Goal: Task Accomplishment & Management: Manage account settings

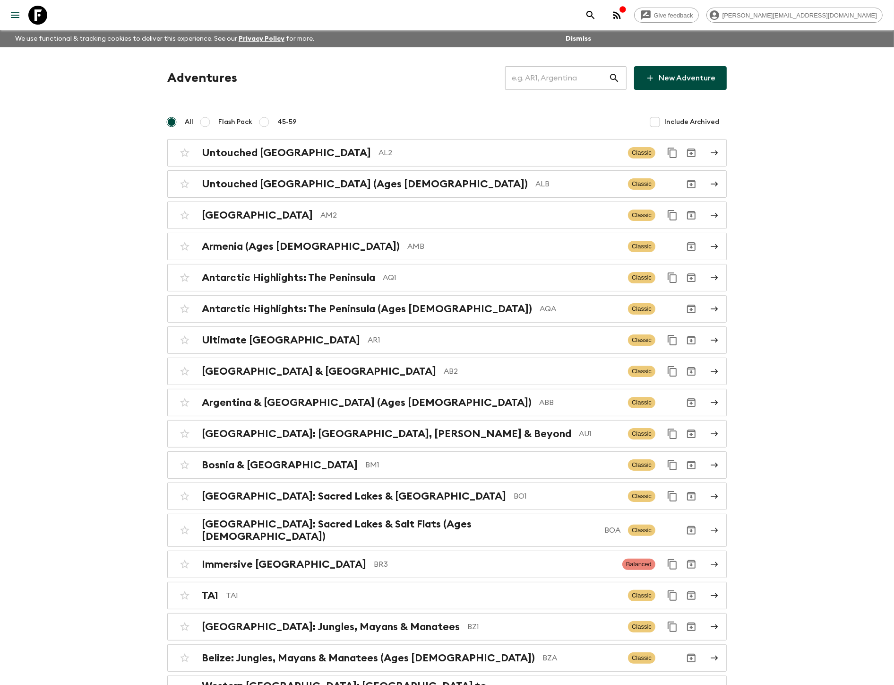
click at [582, 81] on input "text" at bounding box center [557, 78] width 104 height 26
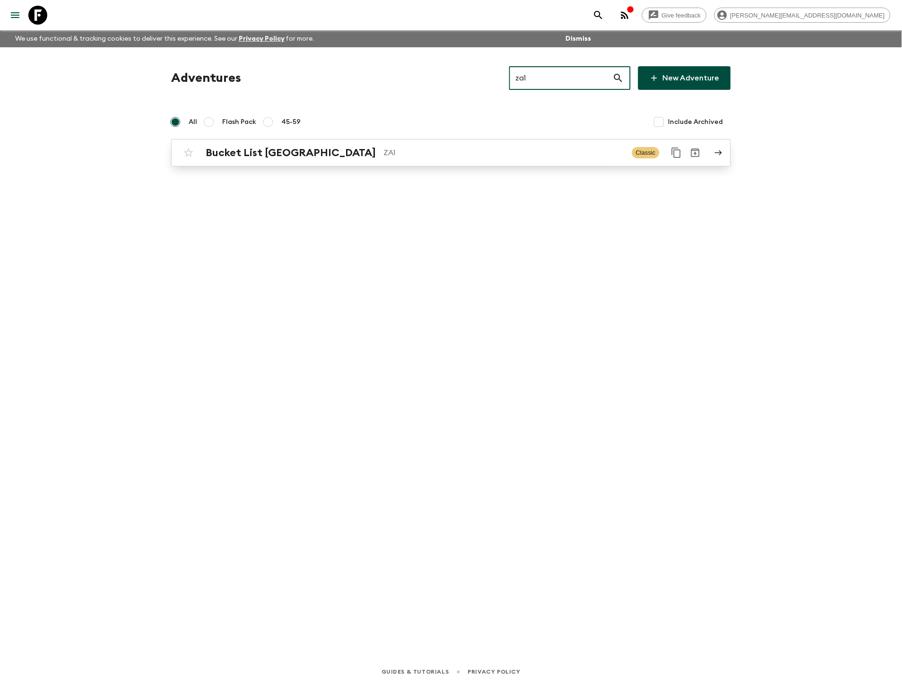
type input "za1"
click at [484, 147] on p "ZA1" at bounding box center [503, 152] width 241 height 11
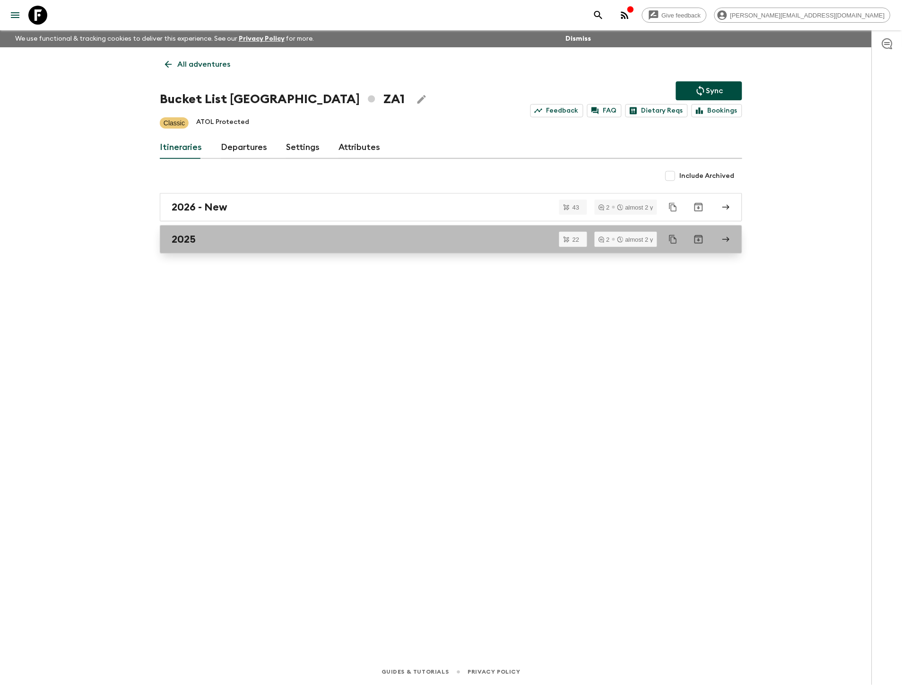
click at [313, 229] on link "2025" at bounding box center [451, 239] width 582 height 28
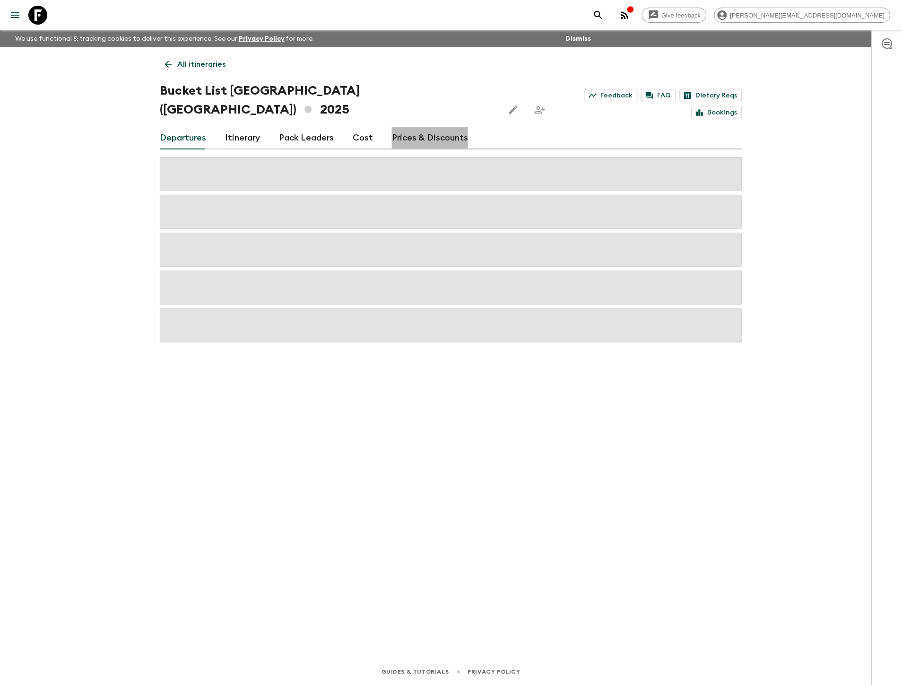
click at [431, 127] on link "Prices & Discounts" at bounding box center [430, 138] width 76 height 23
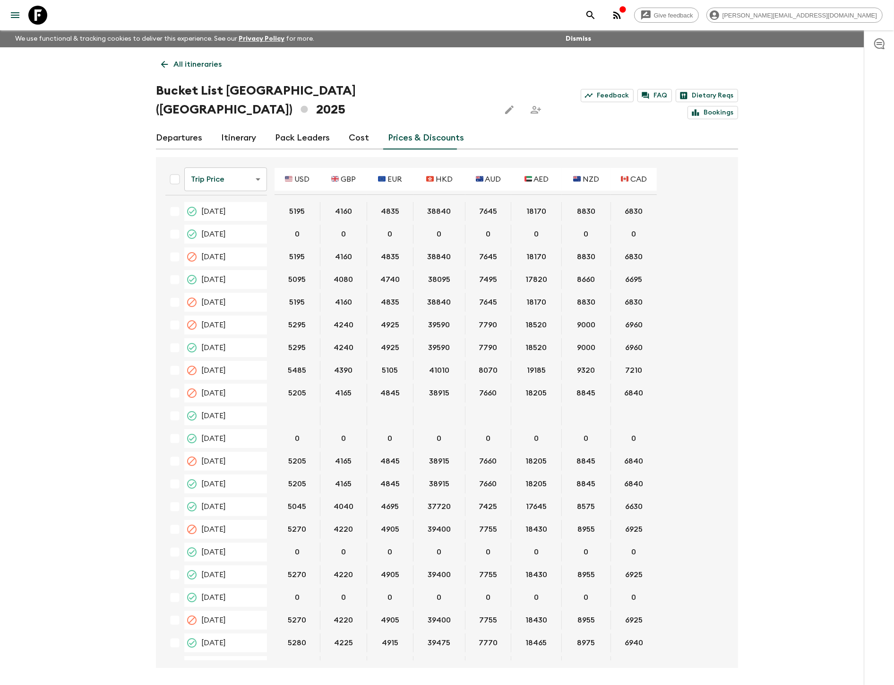
click at [197, 157] on body "Give feedback kim@flashpack.com We use functional & tracking cookies to deliver…" at bounding box center [447, 360] width 894 height 720
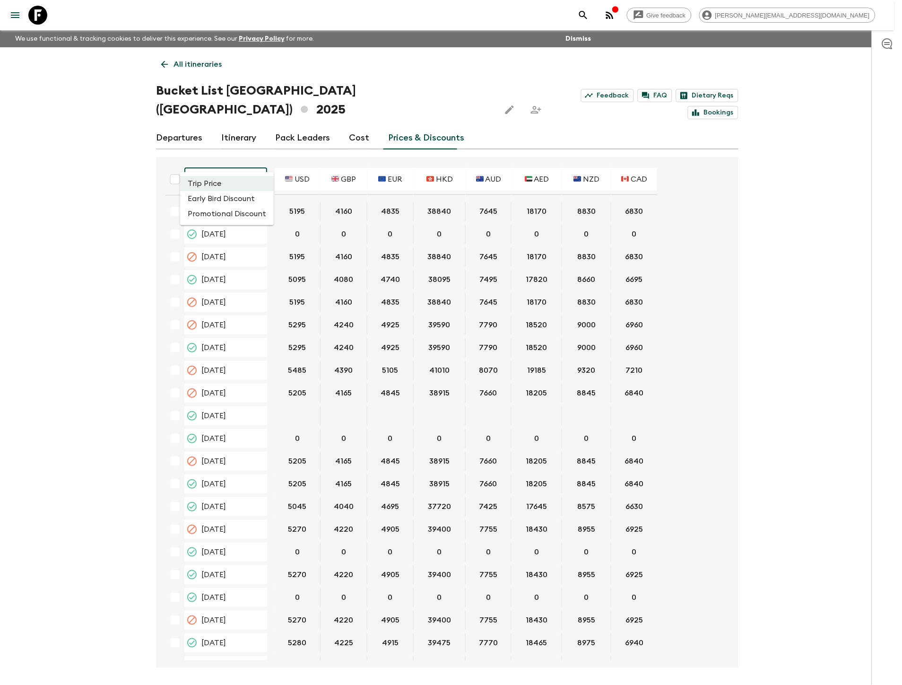
click at [209, 212] on li "Promotional Discount" at bounding box center [227, 213] width 94 height 15
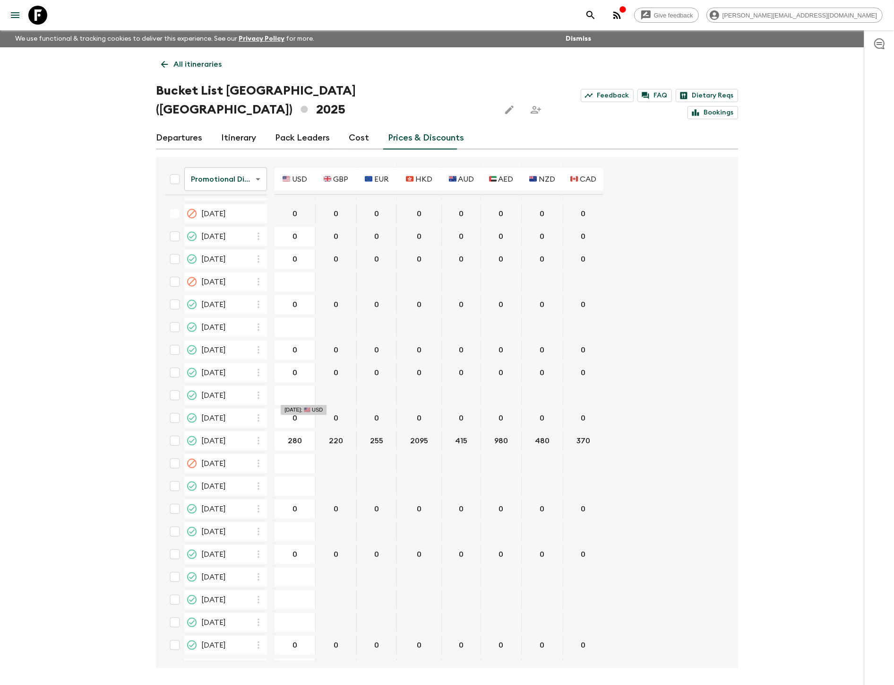
scroll to position [1523, 0]
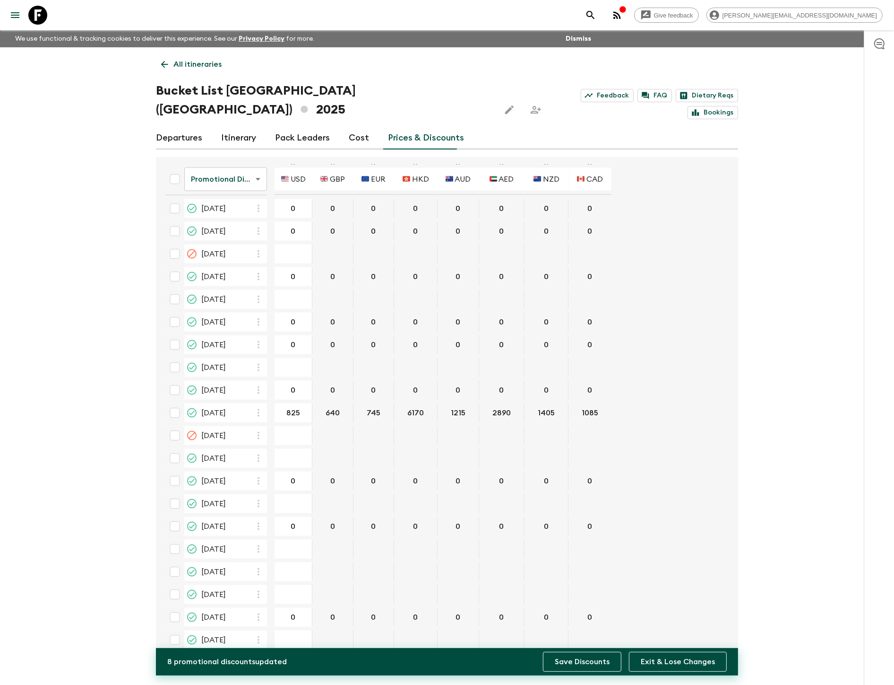
type input "825"
click at [589, 662] on button "Save Discounts" at bounding box center [582, 661] width 78 height 20
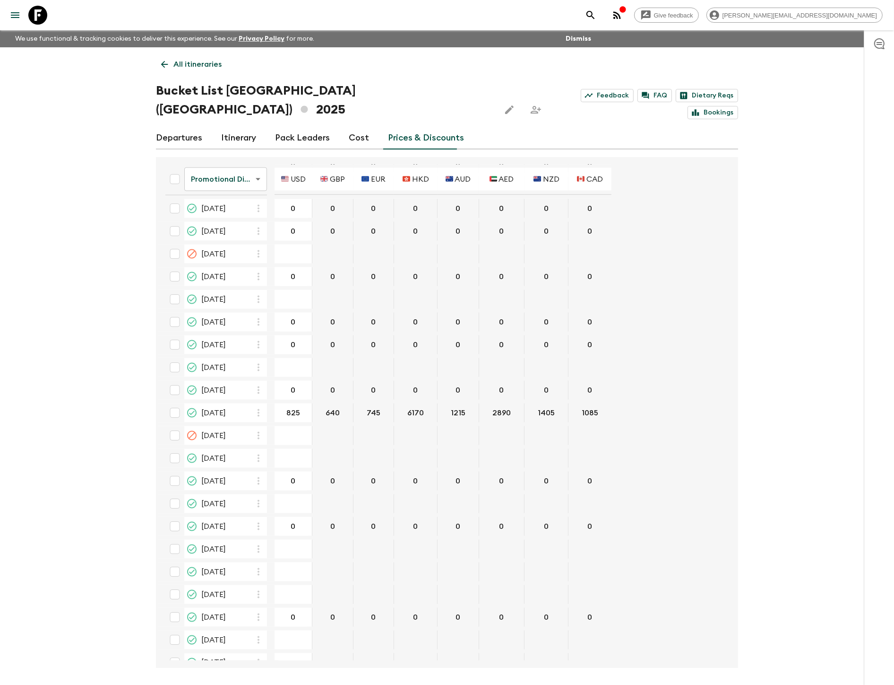
click at [201, 64] on p "All itineraries" at bounding box center [197, 64] width 48 height 11
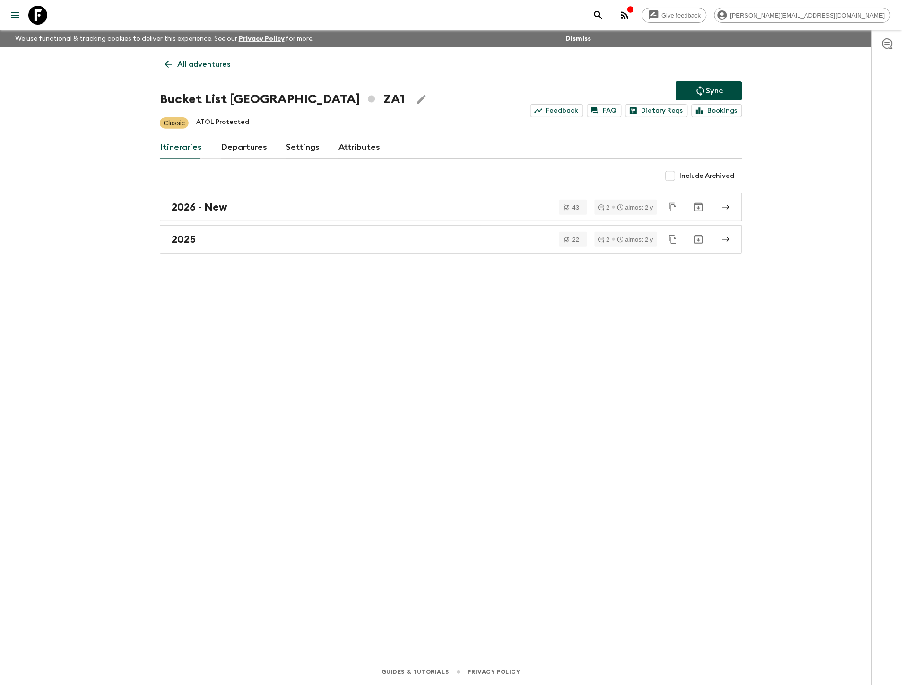
click at [695, 88] on icon "Sync adventure departures to the booking engine" at bounding box center [700, 90] width 11 height 11
click at [188, 67] on p "All adventures" at bounding box center [203, 64] width 53 height 11
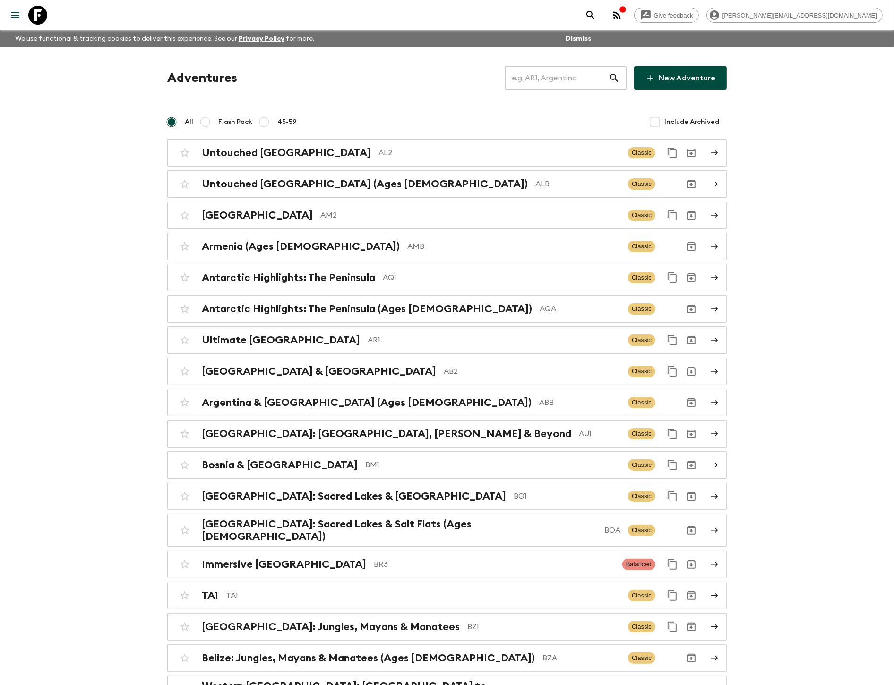
click at [535, 76] on input "text" at bounding box center [557, 78] width 104 height 26
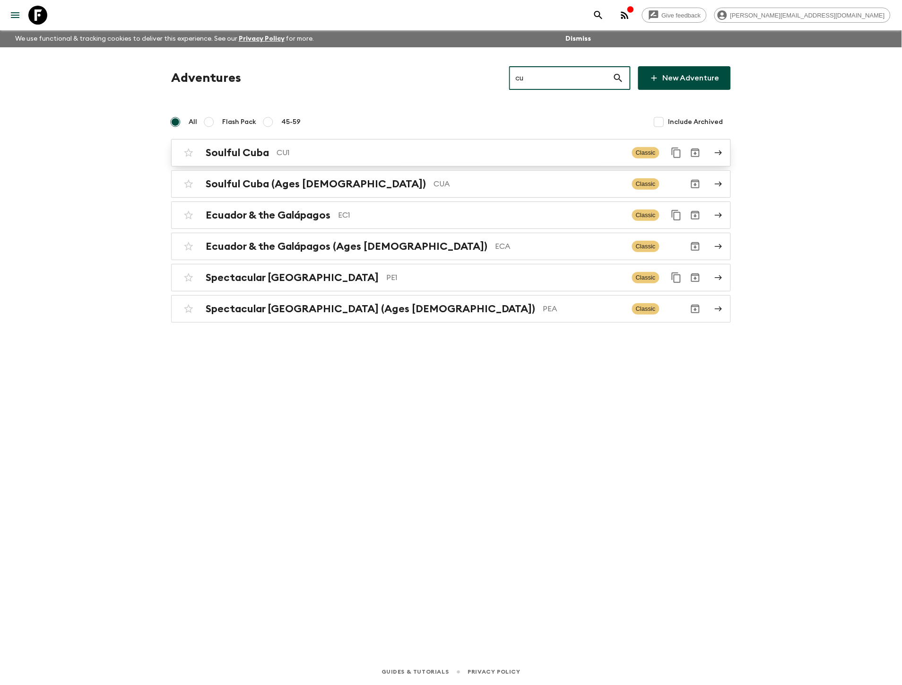
type input "cu"
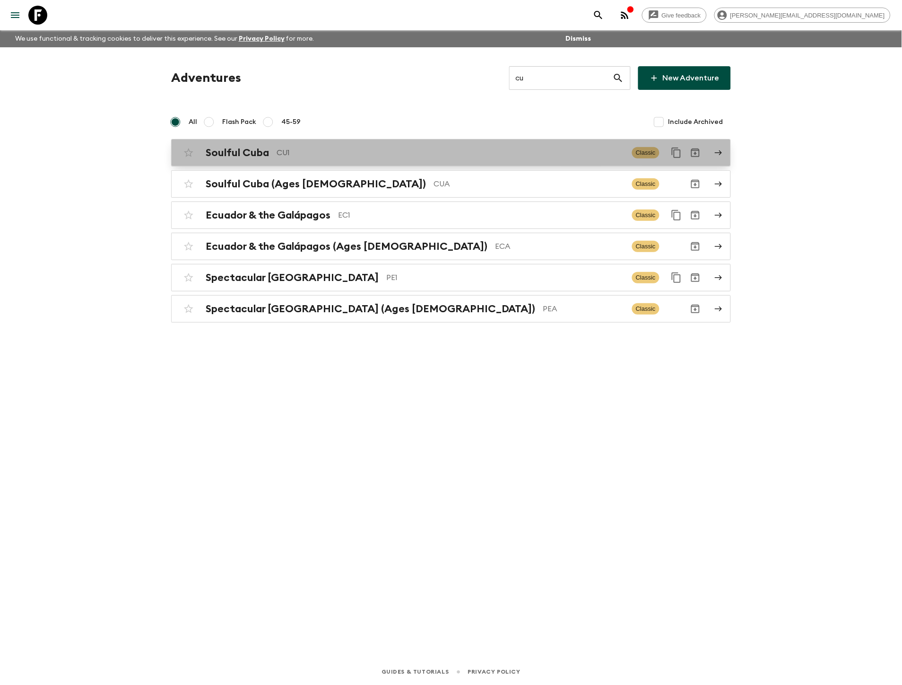
click at [479, 144] on div "Soulful Cuba CU1 Classic" at bounding box center [432, 152] width 507 height 19
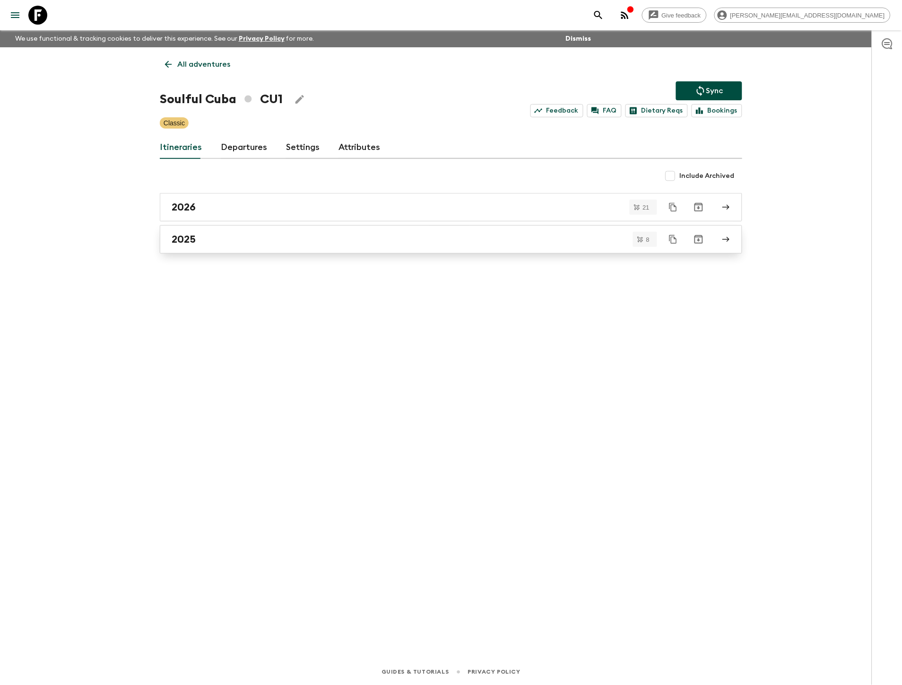
click at [350, 235] on div "2025" at bounding box center [442, 239] width 541 height 12
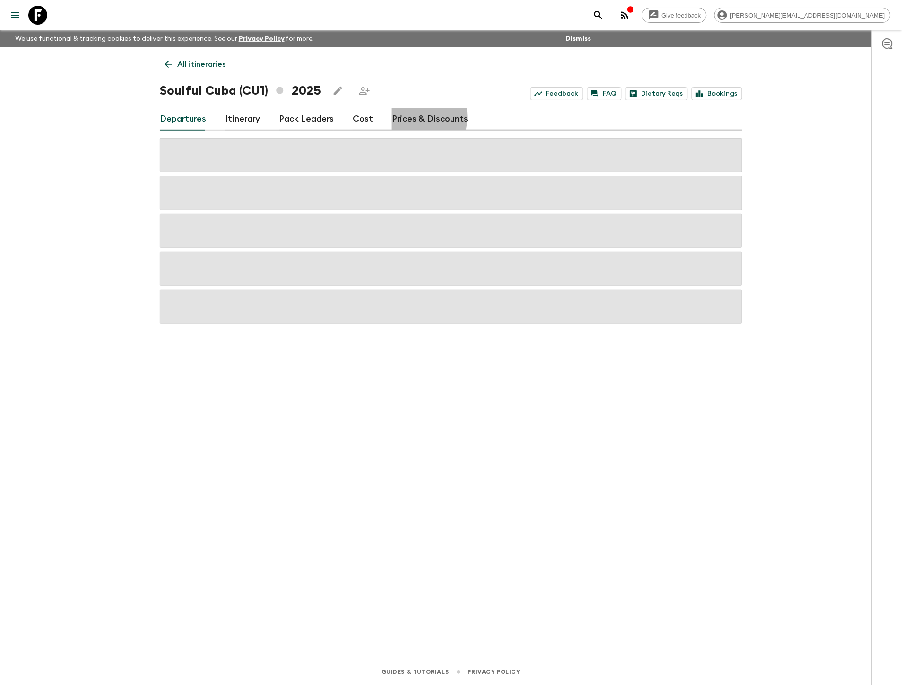
click at [404, 117] on link "Prices & Discounts" at bounding box center [430, 119] width 76 height 23
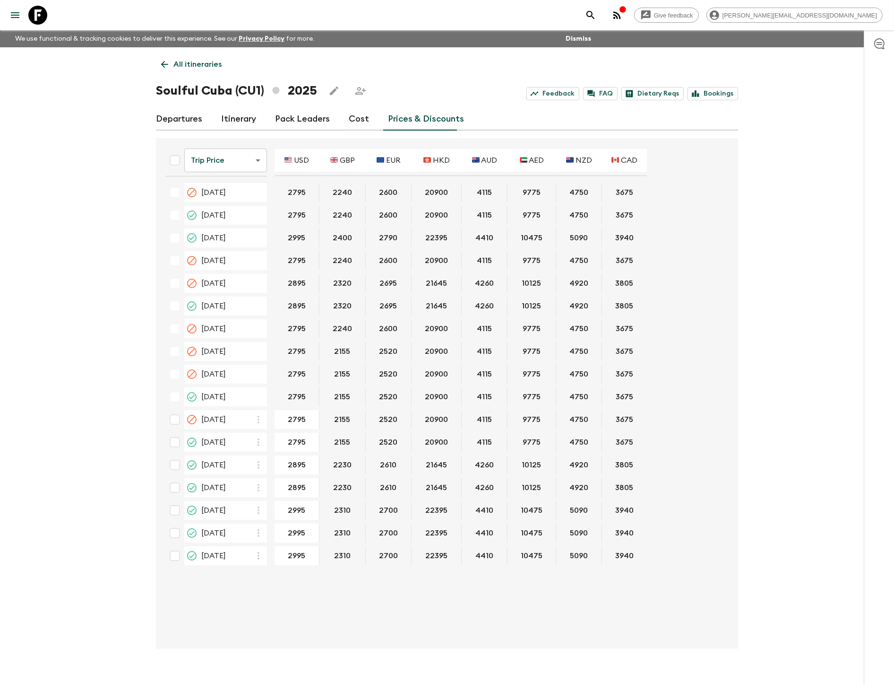
click at [228, 153] on body "Give feedback kim@flashpack.com We use functional & tracking cookies to deliver…" at bounding box center [447, 350] width 894 height 701
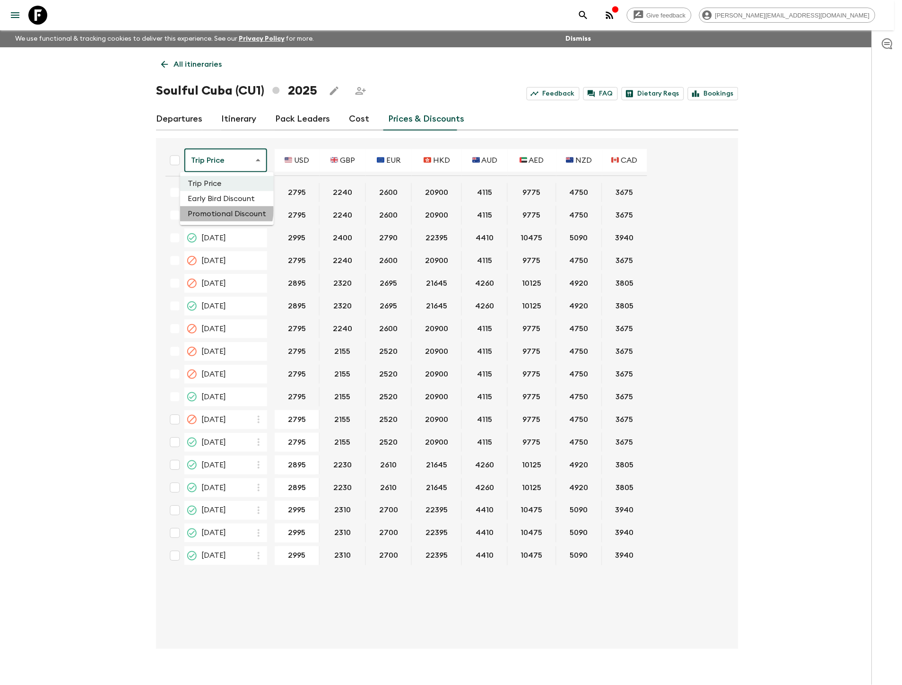
click at [224, 211] on li "Promotional Discount" at bounding box center [227, 213] width 94 height 15
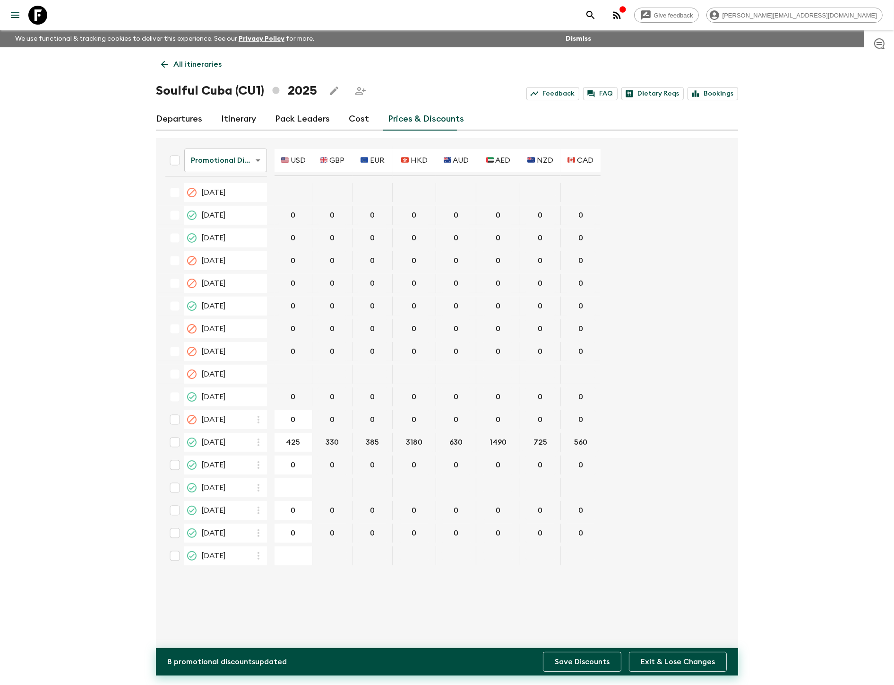
type input "425"
click at [594, 662] on button "Save Discounts" at bounding box center [582, 661] width 78 height 20
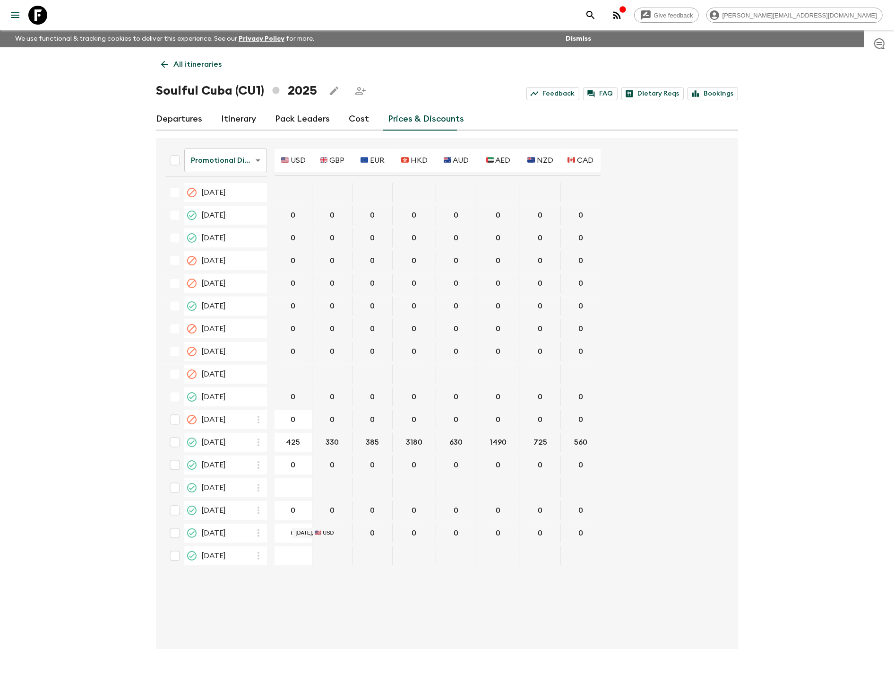
click at [190, 69] on p "All itineraries" at bounding box center [197, 64] width 48 height 11
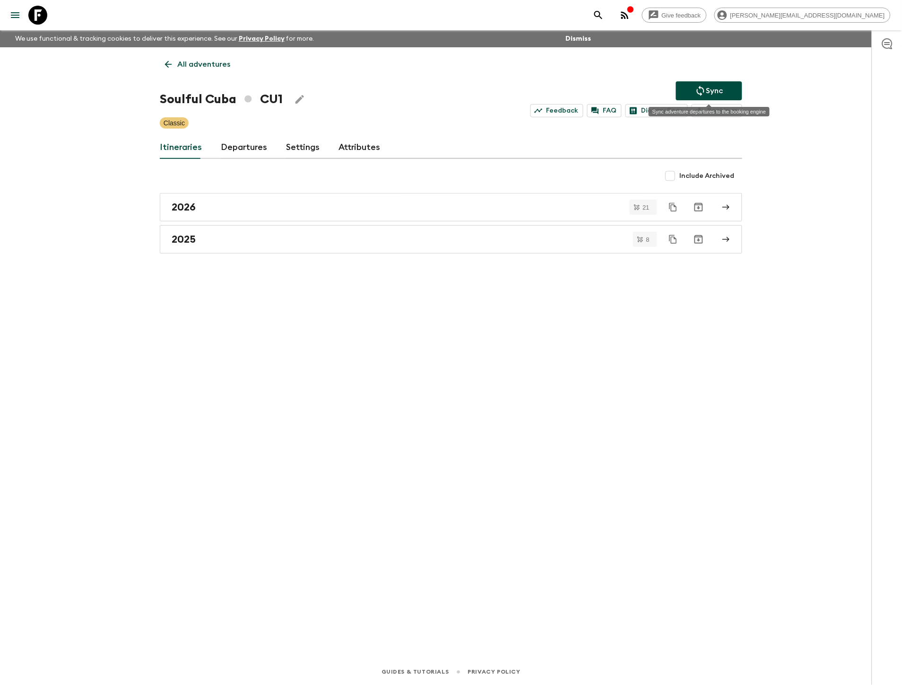
click at [731, 86] on button "Sync" at bounding box center [709, 90] width 66 height 19
click at [690, 87] on button "Sync" at bounding box center [709, 90] width 66 height 19
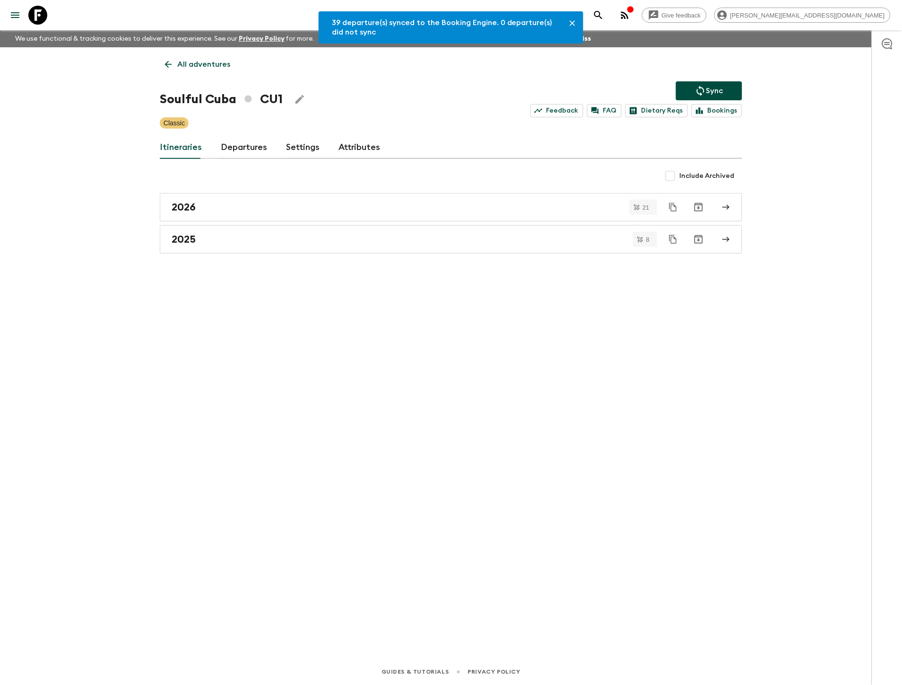
click at [207, 59] on p "All adventures" at bounding box center [203, 64] width 53 height 11
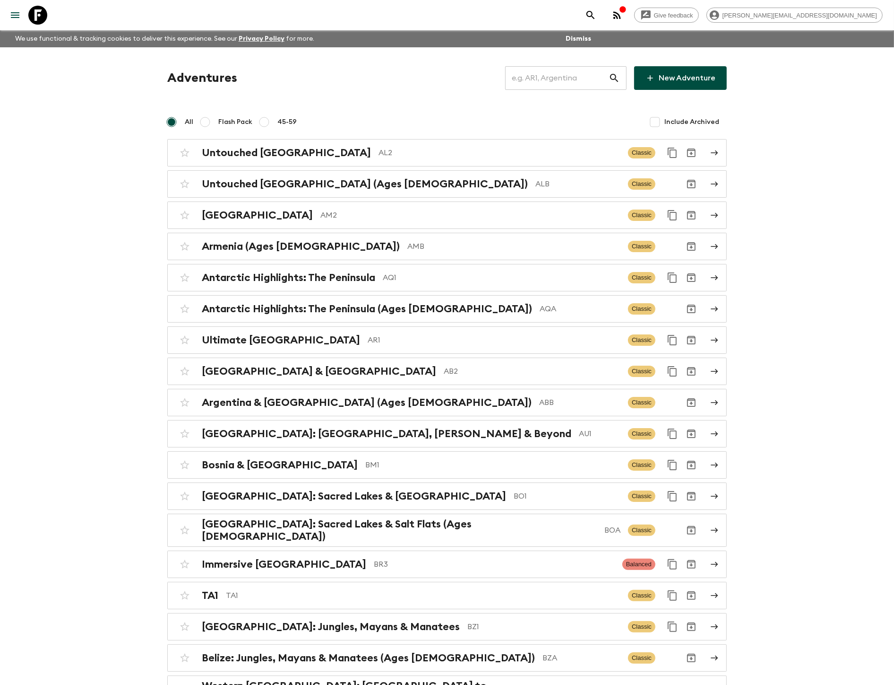
click at [543, 73] on input "text" at bounding box center [557, 78] width 104 height 26
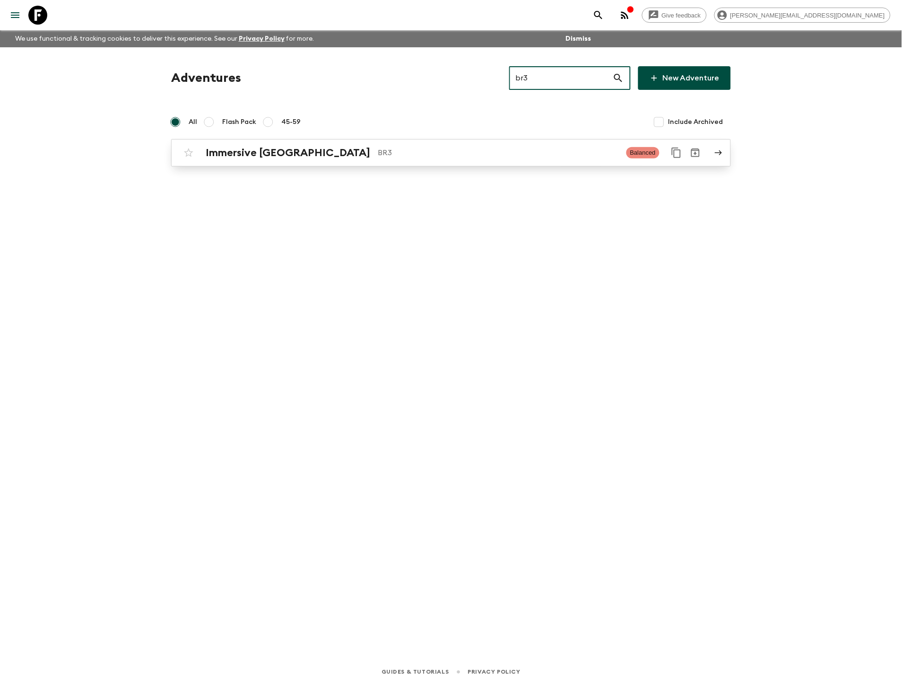
type input "br3"
click at [516, 144] on div "Immersive Brazil BR3 Balanced" at bounding box center [432, 152] width 507 height 19
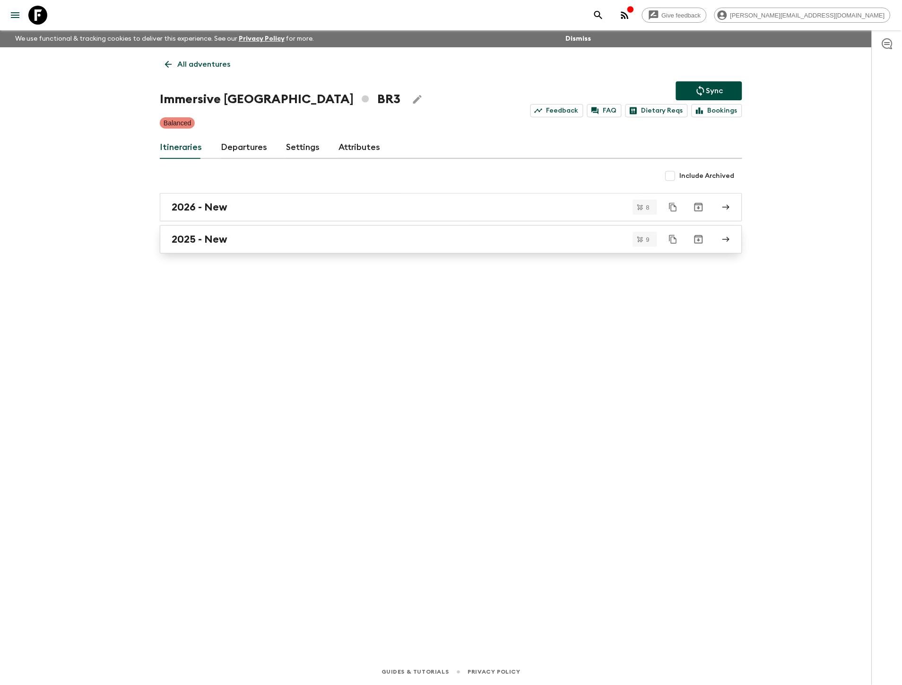
click at [301, 243] on div "2025 - New" at bounding box center [442, 239] width 541 height 12
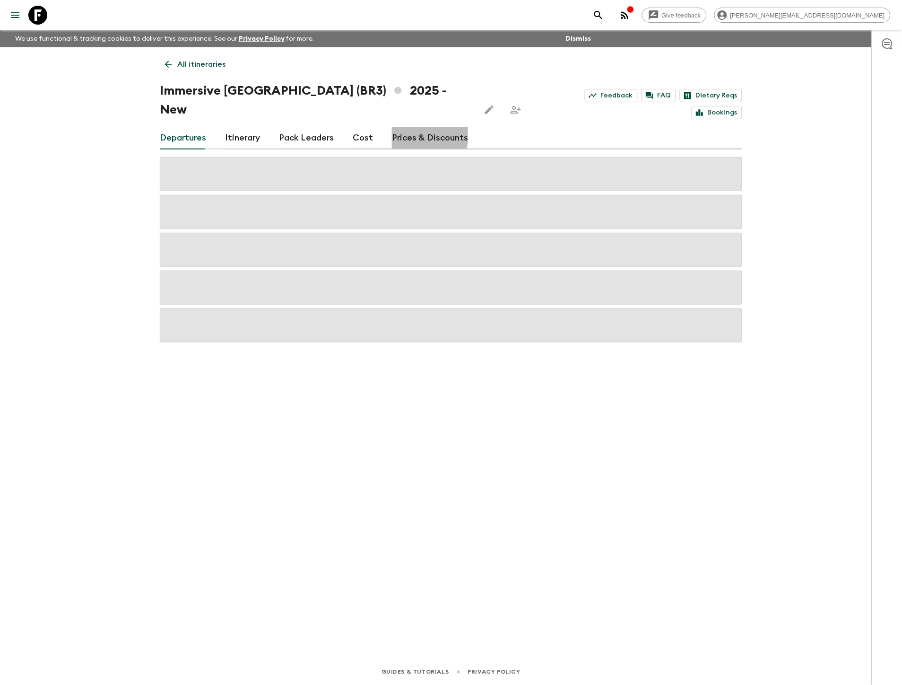
click at [423, 127] on link "Prices & Discounts" at bounding box center [430, 138] width 76 height 23
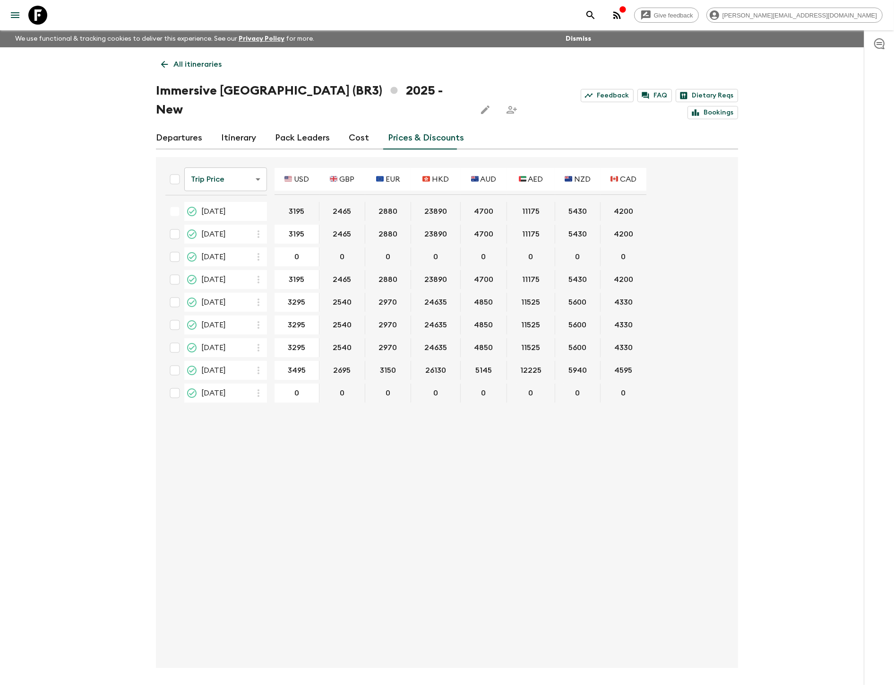
click at [225, 165] on body "Give feedback kim@flashpack.com We use functional & tracking cookies to deliver…" at bounding box center [447, 360] width 894 height 720
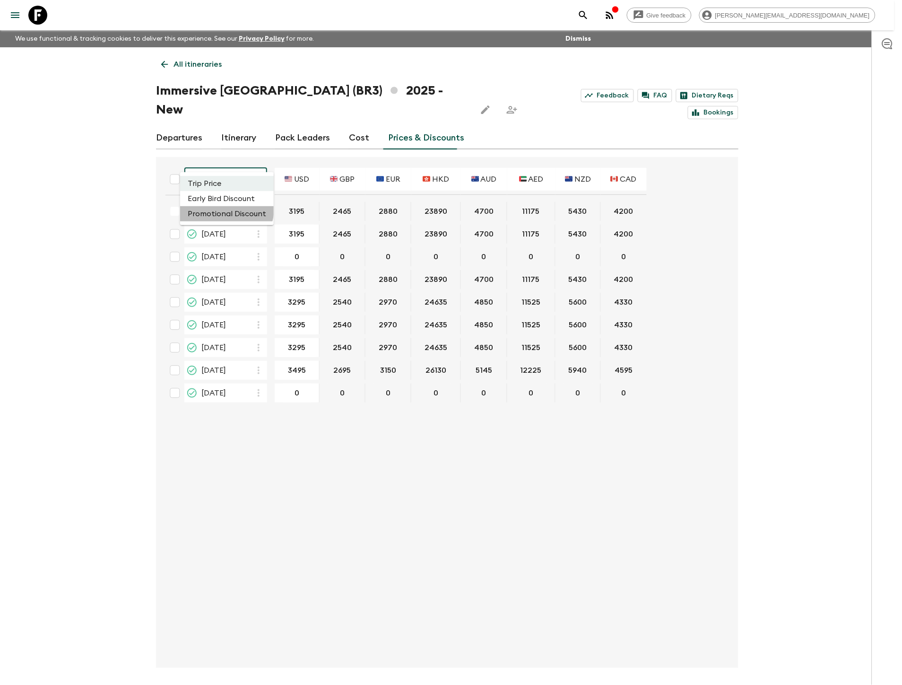
click at [223, 209] on li "Promotional Discount" at bounding box center [227, 213] width 94 height 15
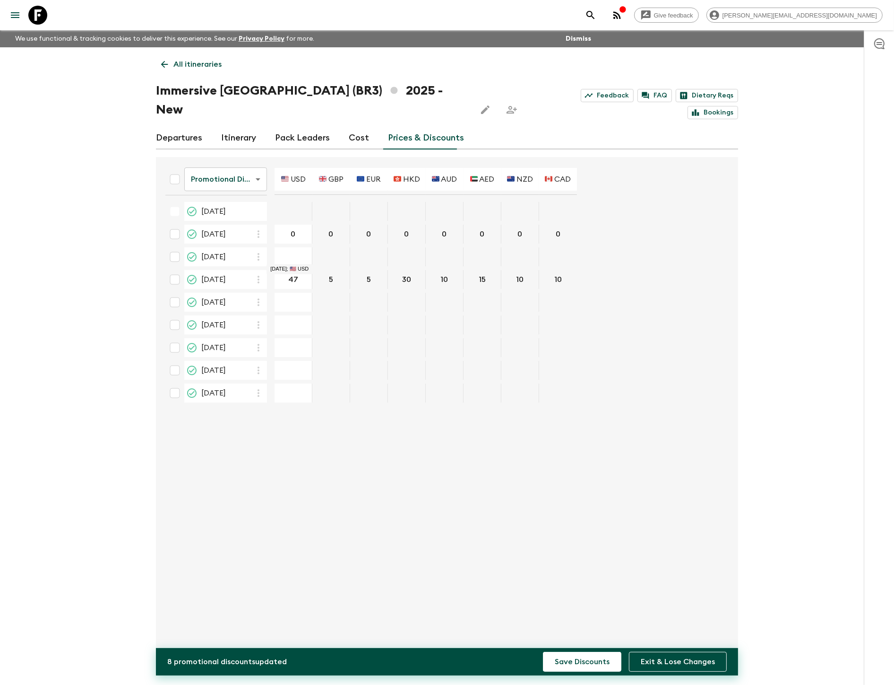
type input "475"
click at [543, 651] on button "Save Discounts" at bounding box center [582, 661] width 78 height 20
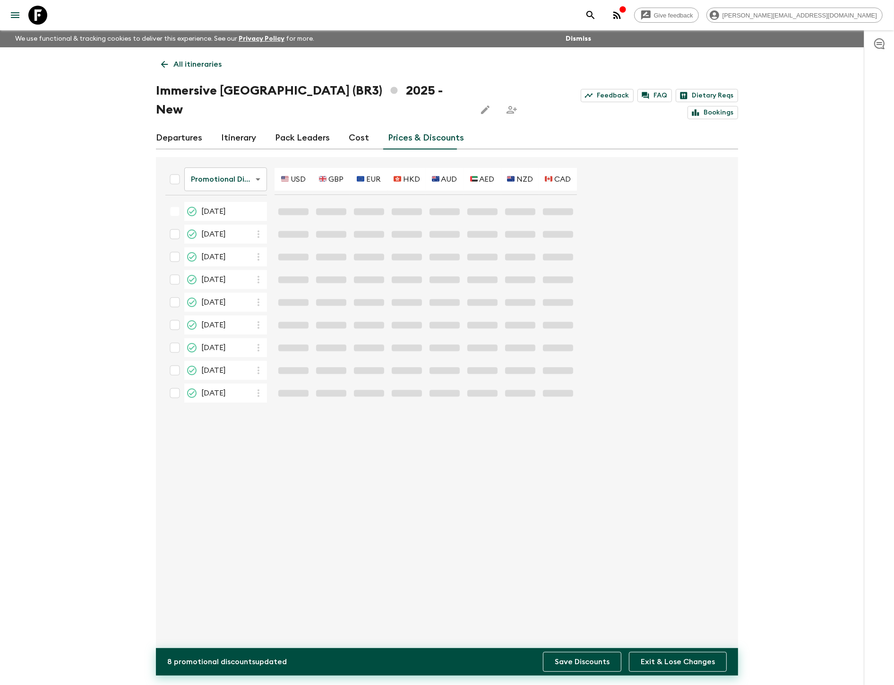
click at [572, 658] on button "Save Discounts" at bounding box center [582, 661] width 78 height 20
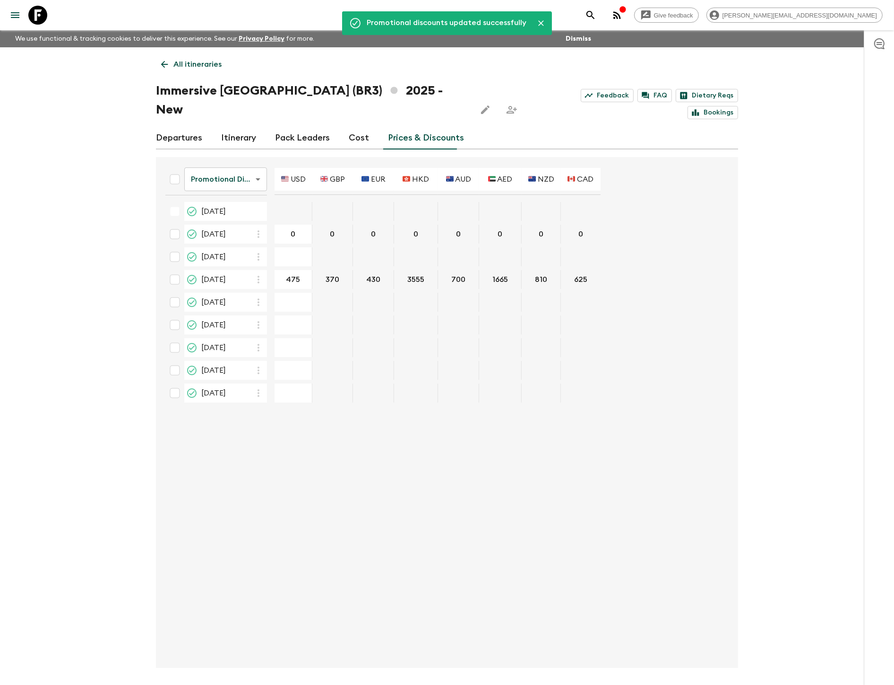
click at [191, 64] on p "All itineraries" at bounding box center [197, 64] width 48 height 11
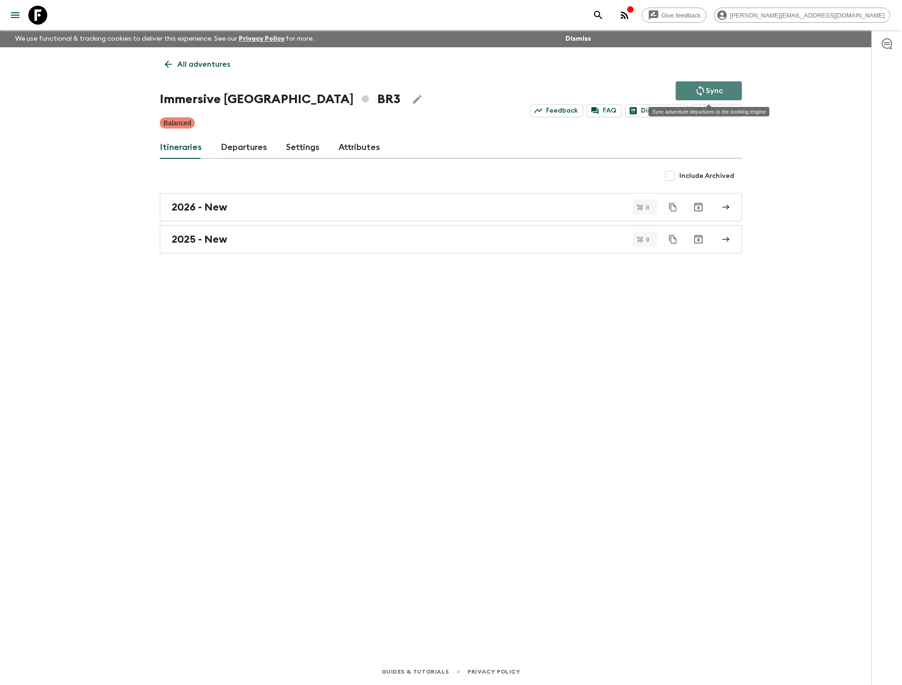
click at [725, 87] on button "Sync" at bounding box center [709, 90] width 66 height 19
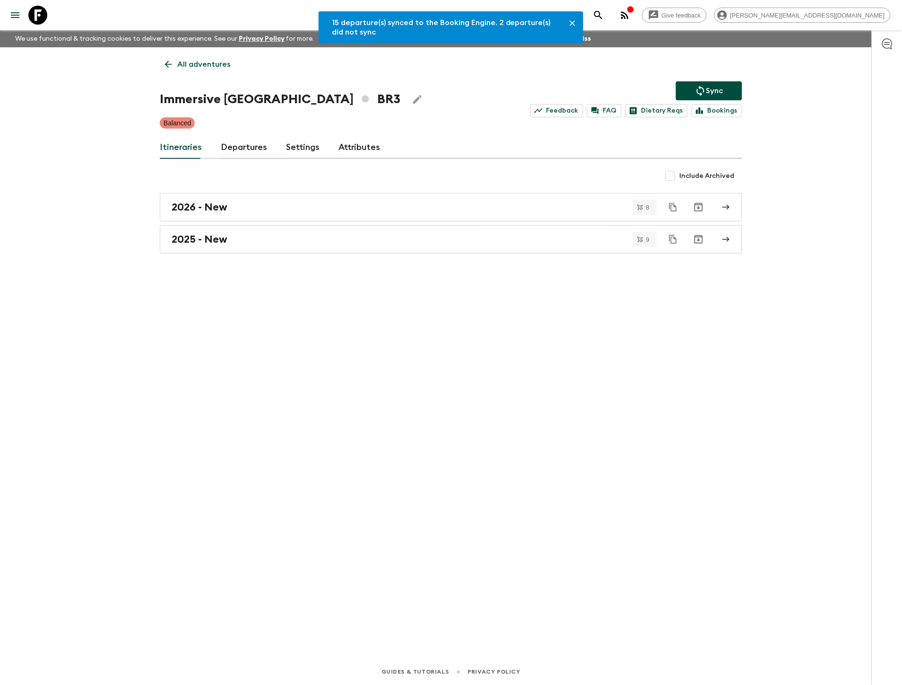
click at [209, 60] on p "All adventures" at bounding box center [203, 64] width 53 height 11
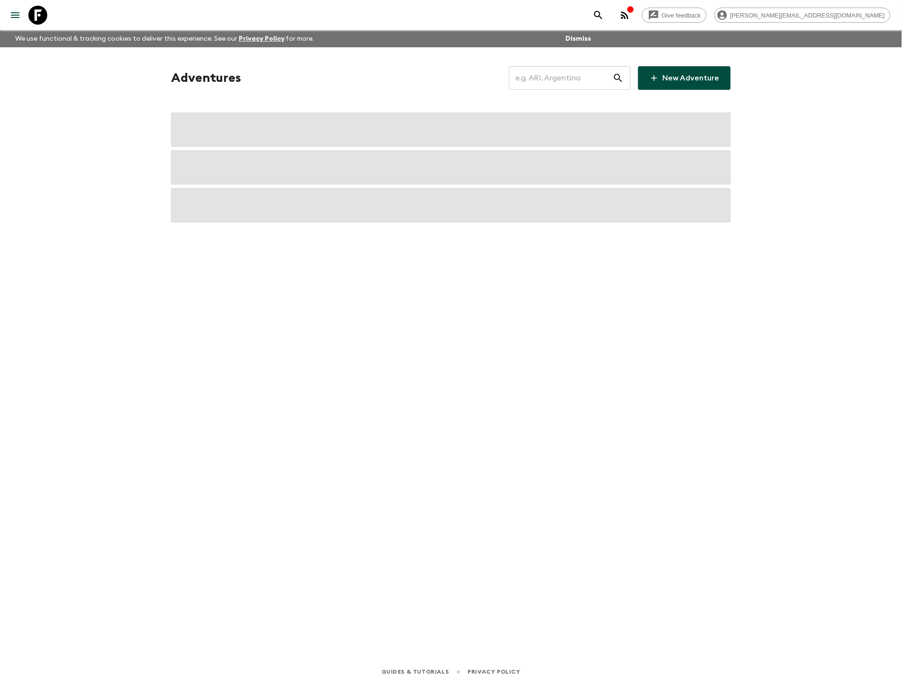
click at [585, 83] on input "text" at bounding box center [561, 78] width 104 height 26
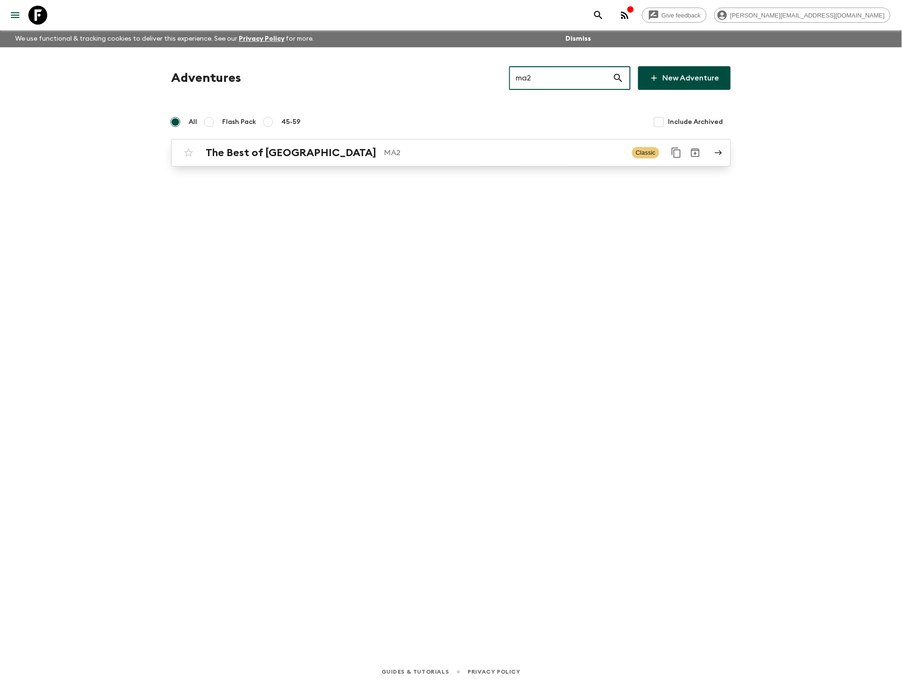
type input "ma2"
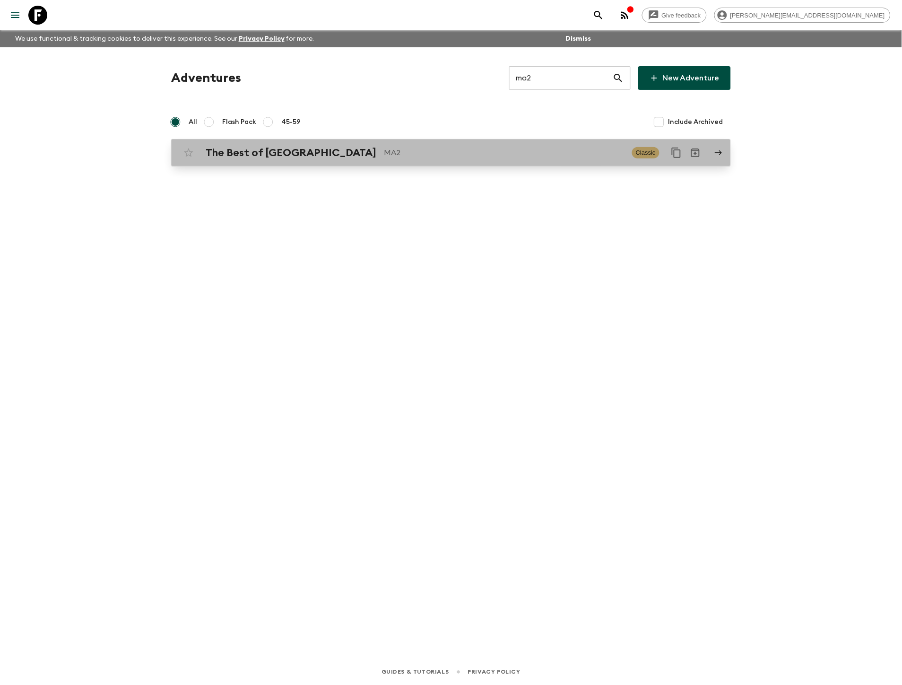
click at [493, 139] on link "The Best of Morocco MA2 Classic" at bounding box center [451, 152] width 560 height 27
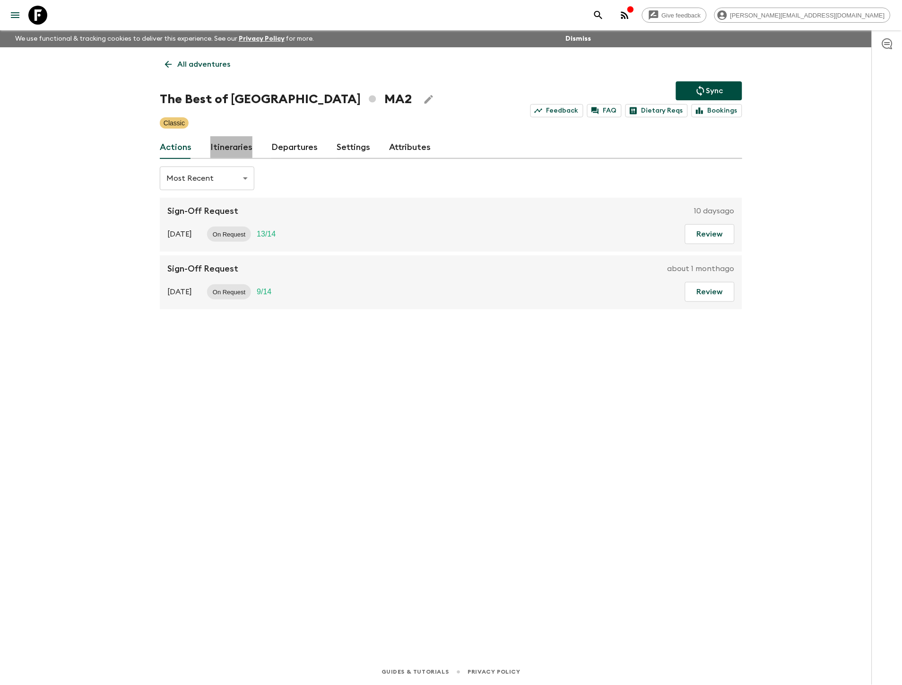
click at [242, 154] on link "Itineraries" at bounding box center [231, 147] width 42 height 23
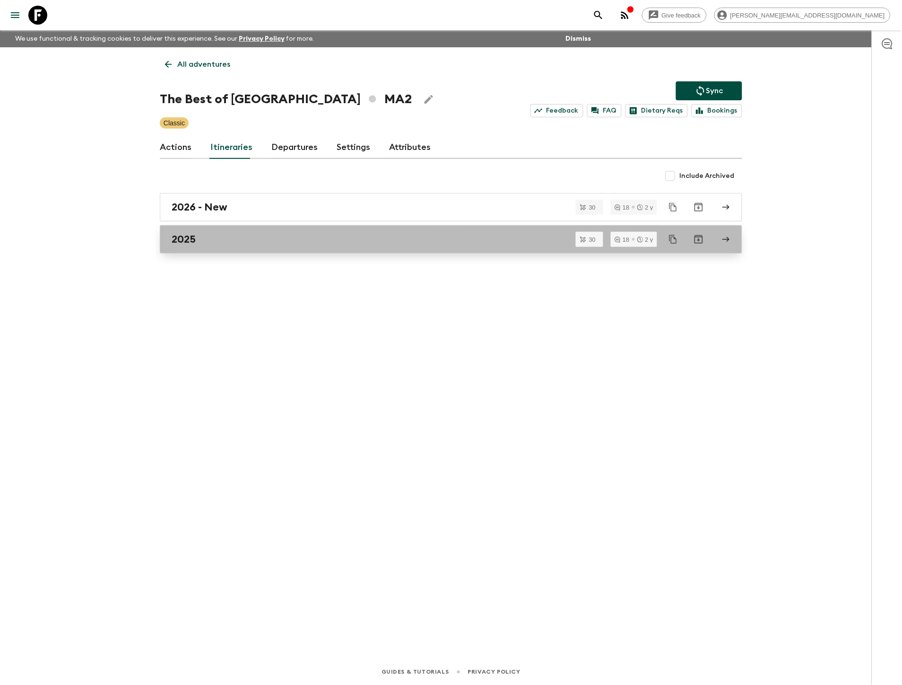
click at [347, 238] on div "2025" at bounding box center [442, 239] width 541 height 12
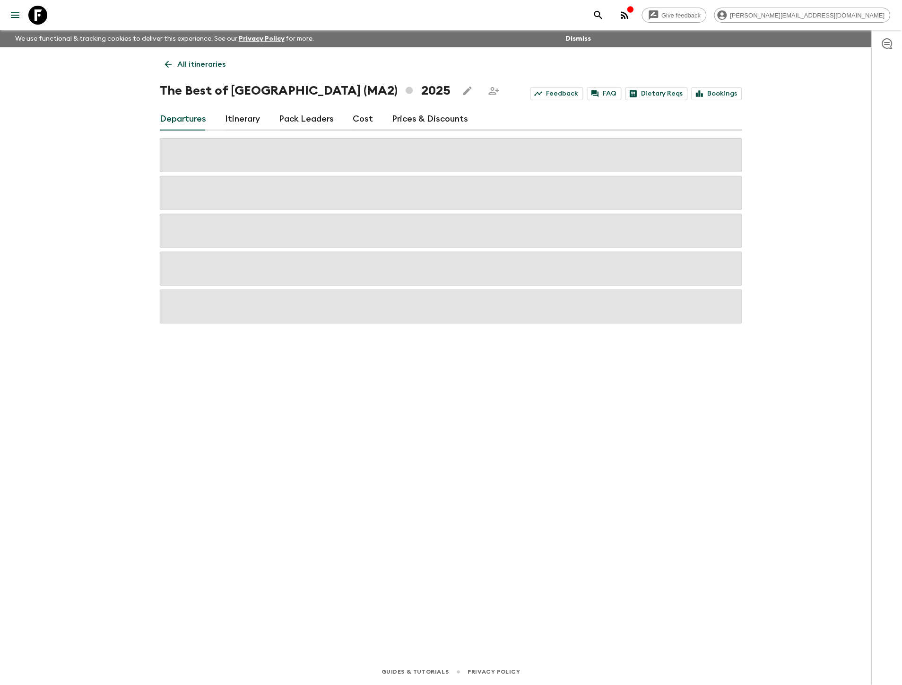
click at [443, 116] on link "Prices & Discounts" at bounding box center [430, 119] width 76 height 23
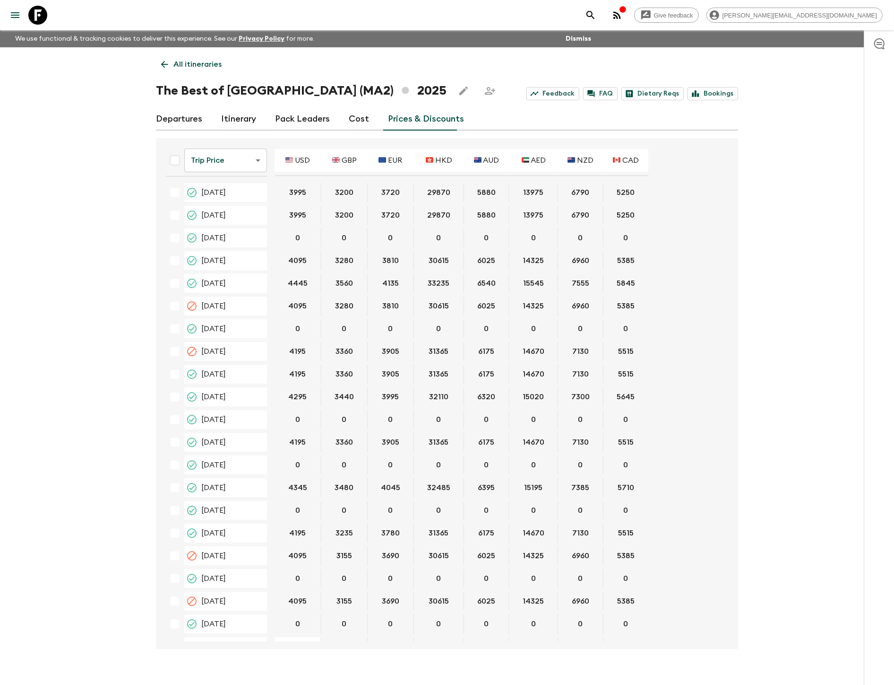
click at [239, 154] on body "Give feedback kim@flashpack.com We use functional & tracking cookies to deliver…" at bounding box center [447, 350] width 894 height 701
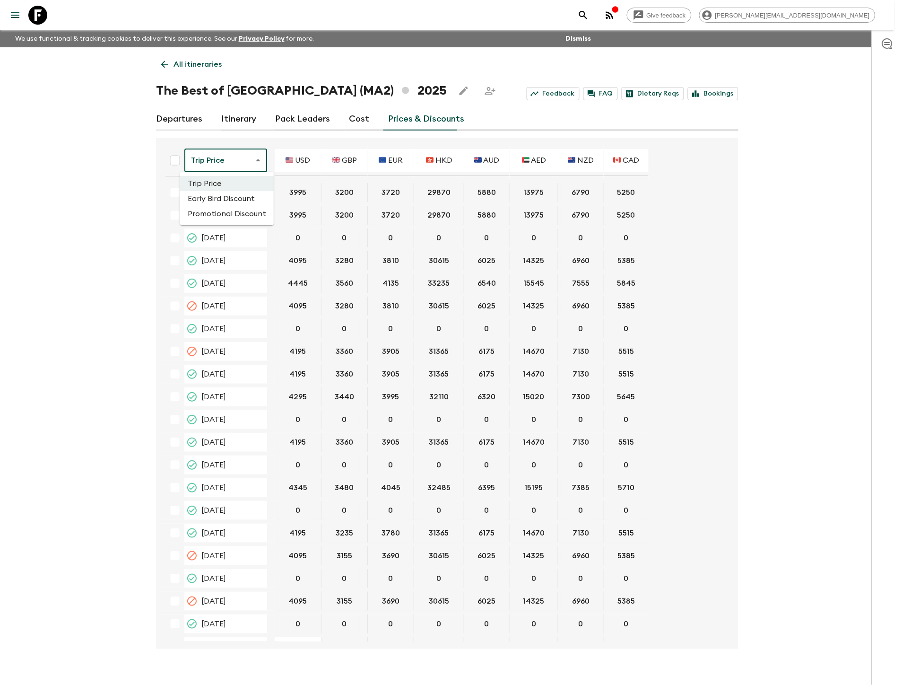
click at [233, 213] on li "Promotional Discount" at bounding box center [227, 213] width 94 height 15
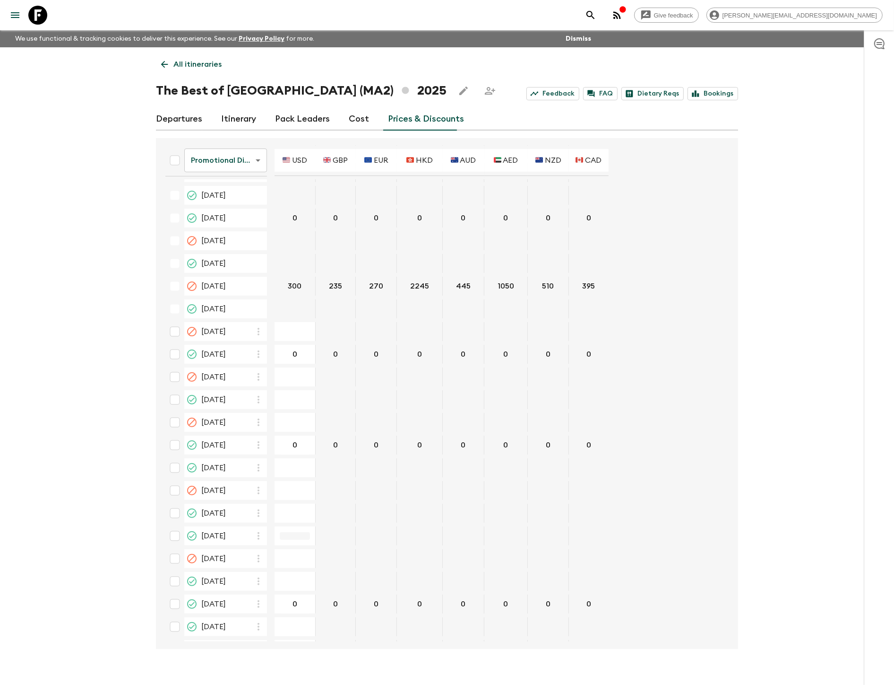
scroll to position [578, 0]
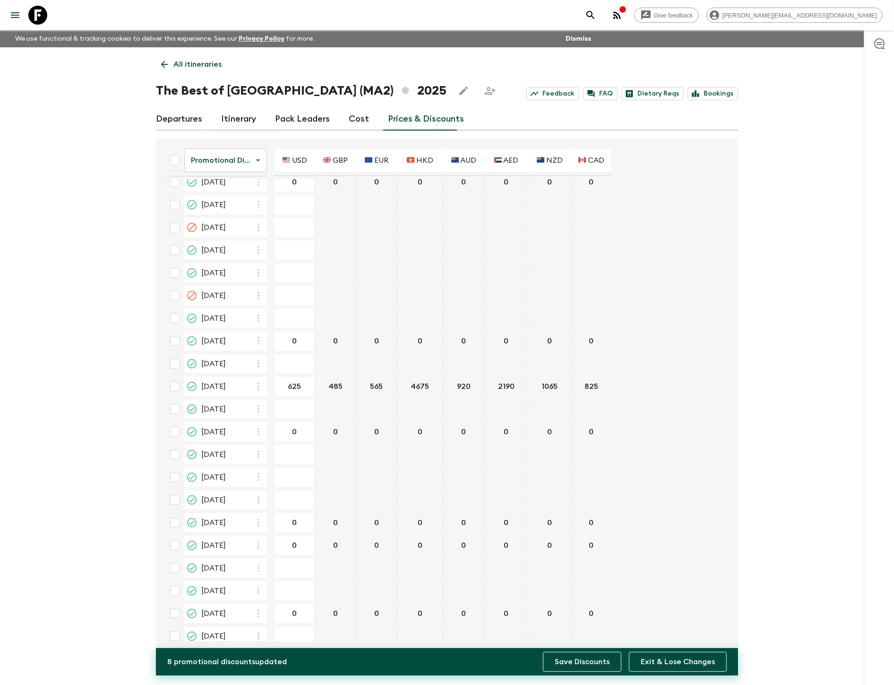
type input "625"
click at [574, 661] on button "Save Discounts" at bounding box center [582, 661] width 78 height 20
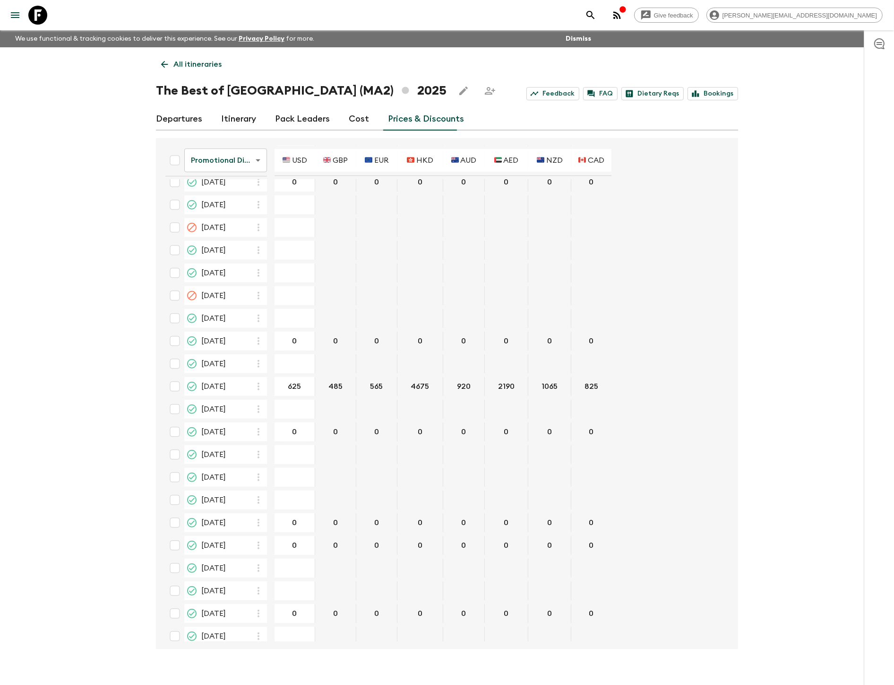
click at [187, 58] on link "All itineraries" at bounding box center [191, 64] width 71 height 19
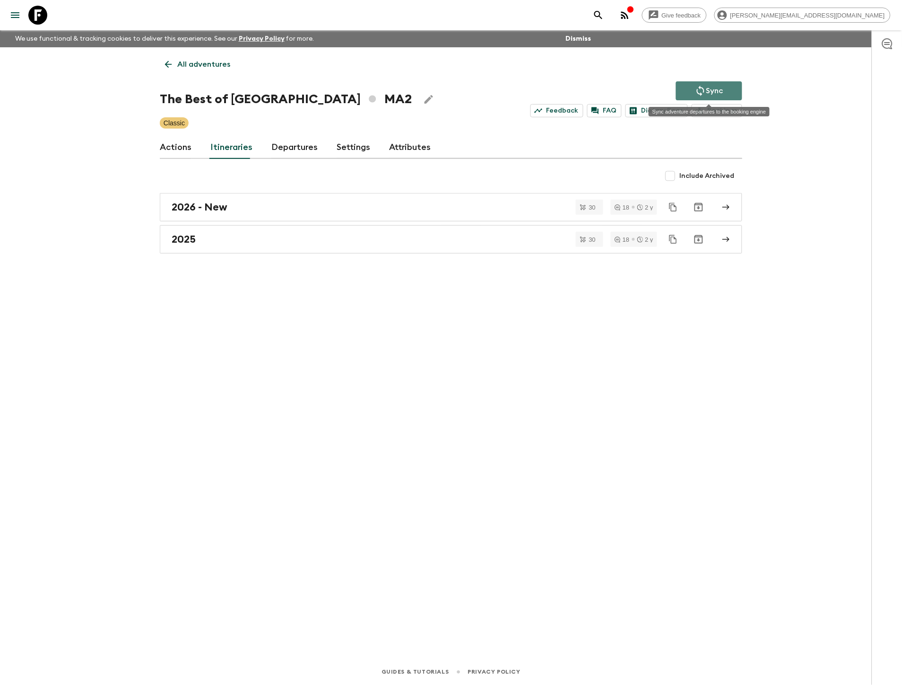
click at [695, 88] on icon "Sync adventure departures to the booking engine" at bounding box center [700, 90] width 11 height 11
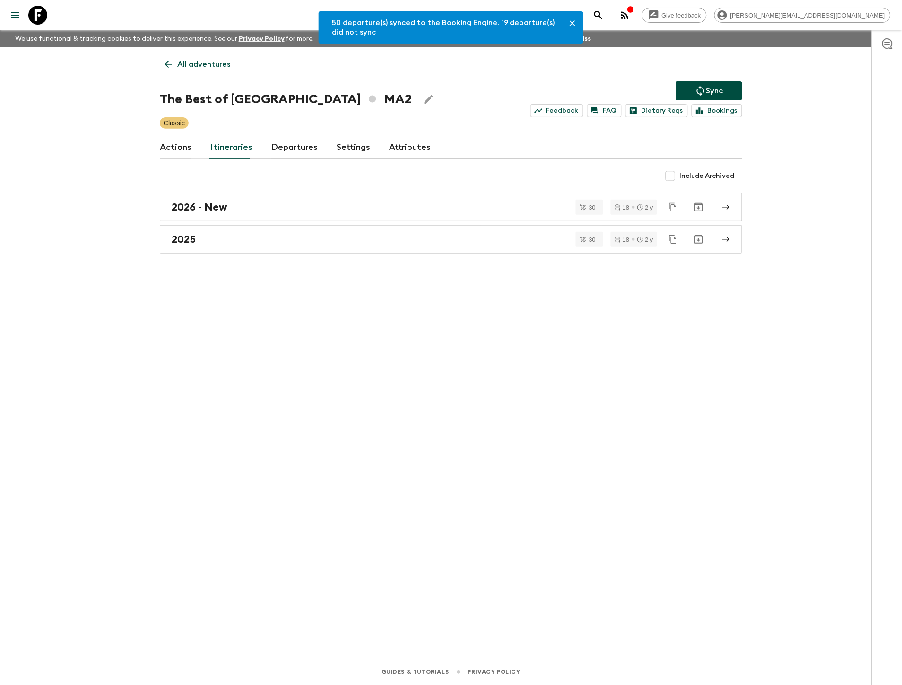
click at [206, 66] on p "All adventures" at bounding box center [203, 64] width 53 height 11
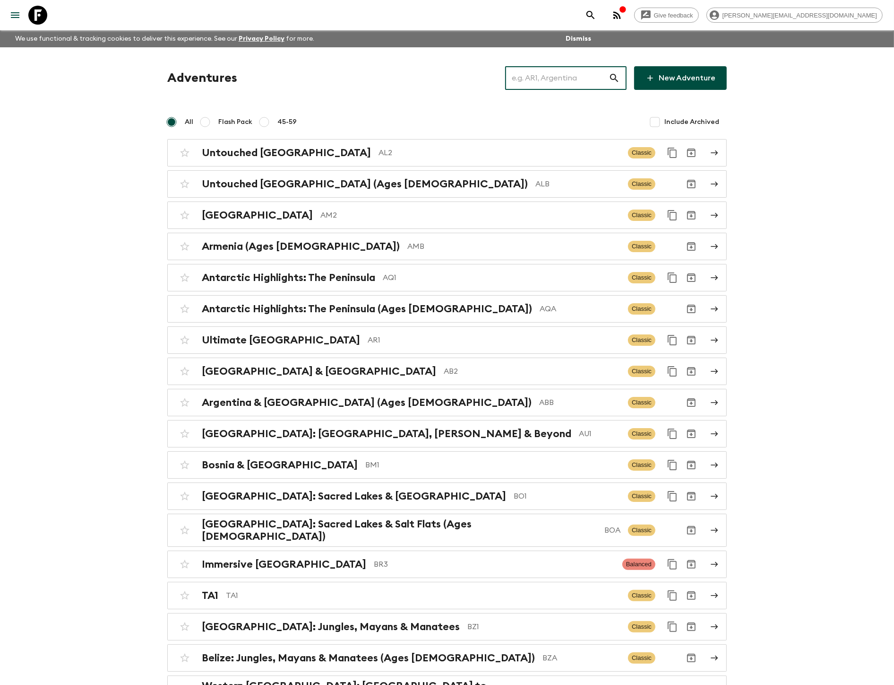
click at [580, 80] on input "text" at bounding box center [557, 78] width 104 height 26
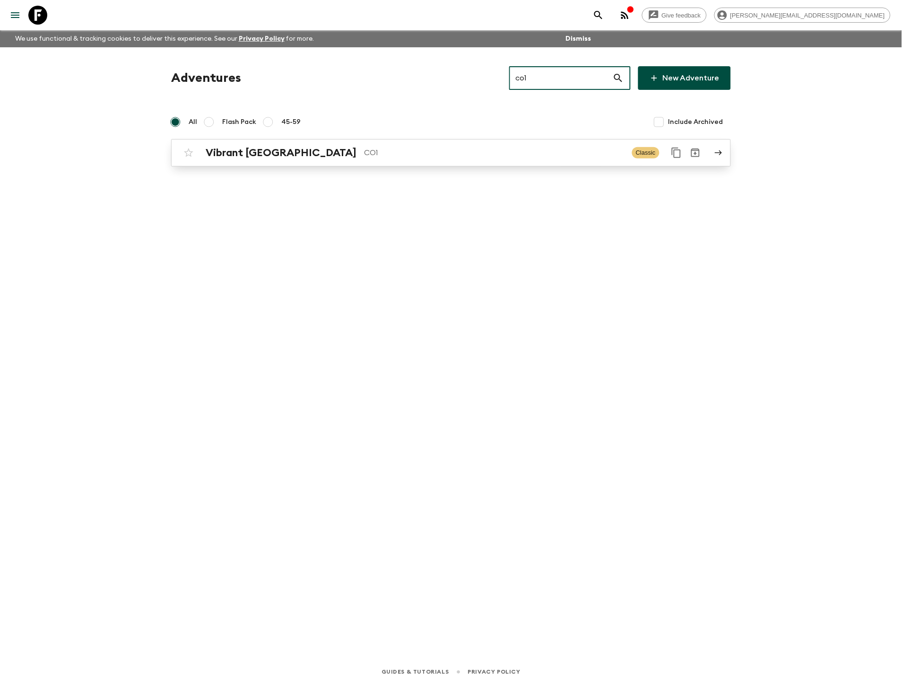
type input "co1"
click at [457, 143] on div "Vibrant Colombia CO1 Classic" at bounding box center [432, 152] width 507 height 19
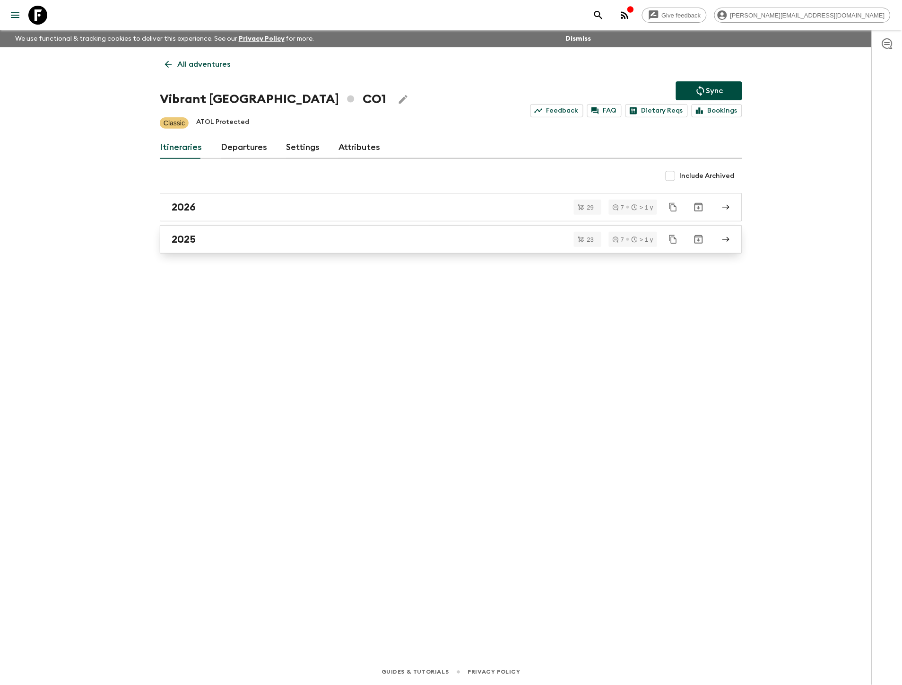
click at [280, 243] on div "2025" at bounding box center [442, 239] width 541 height 12
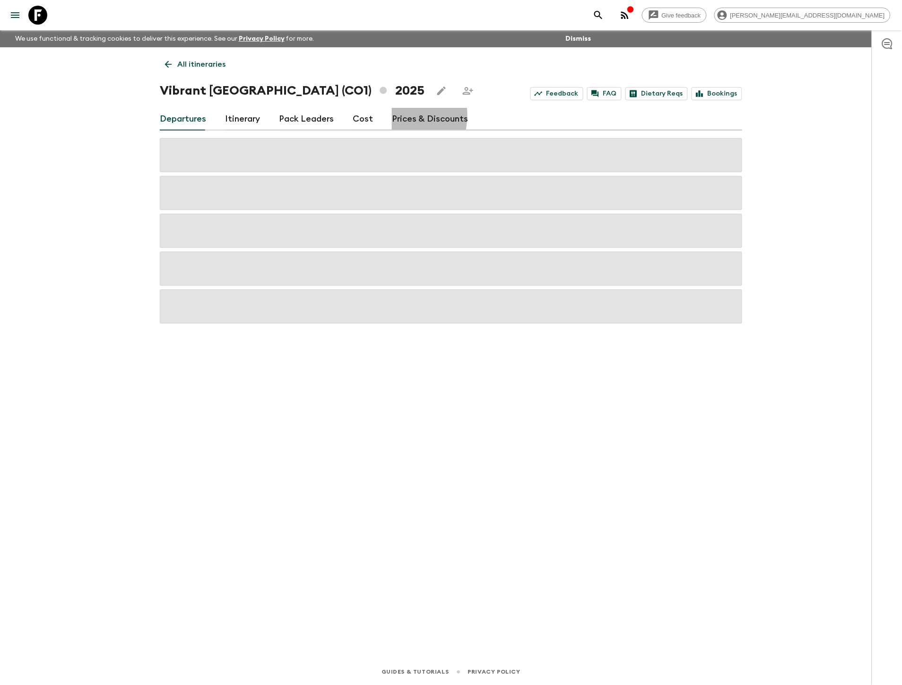
click at [393, 115] on link "Prices & Discounts" at bounding box center [430, 119] width 76 height 23
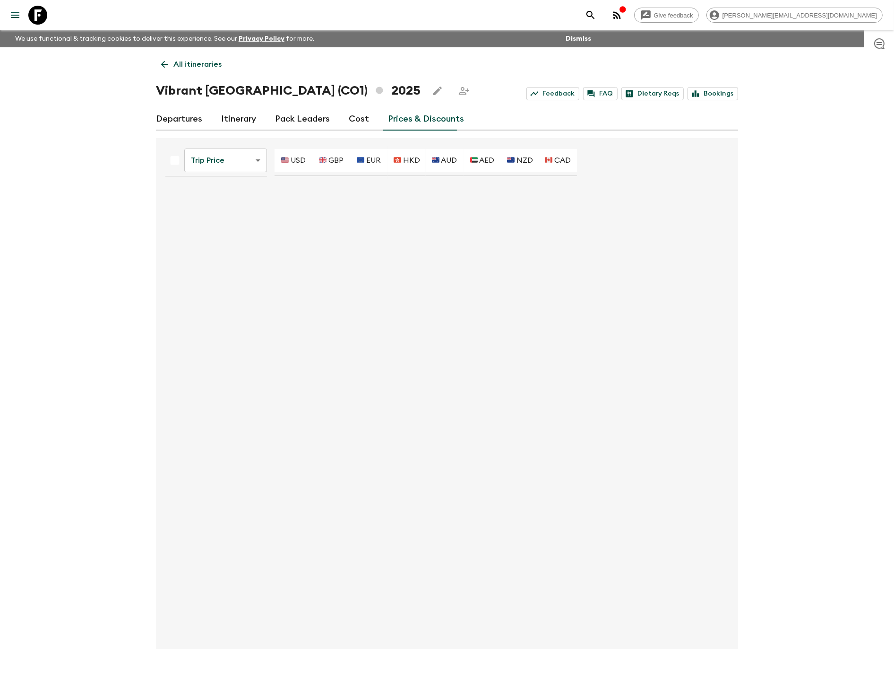
click at [214, 152] on body "Give feedback kim@flashpack.com We use functional & tracking cookies to deliver…" at bounding box center [447, 350] width 894 height 701
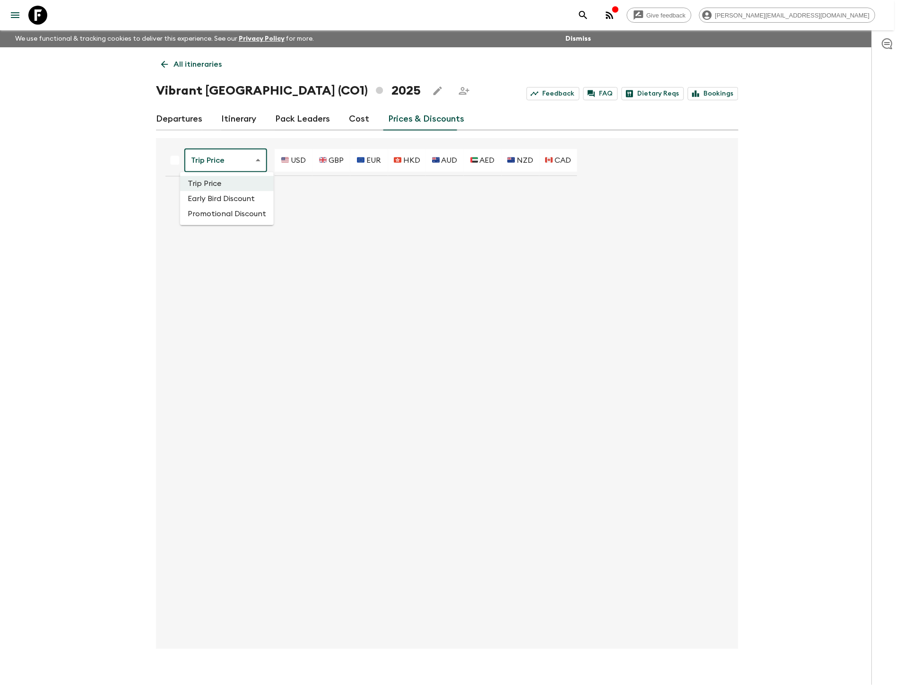
click at [224, 213] on li "Promotional Discount" at bounding box center [227, 213] width 94 height 15
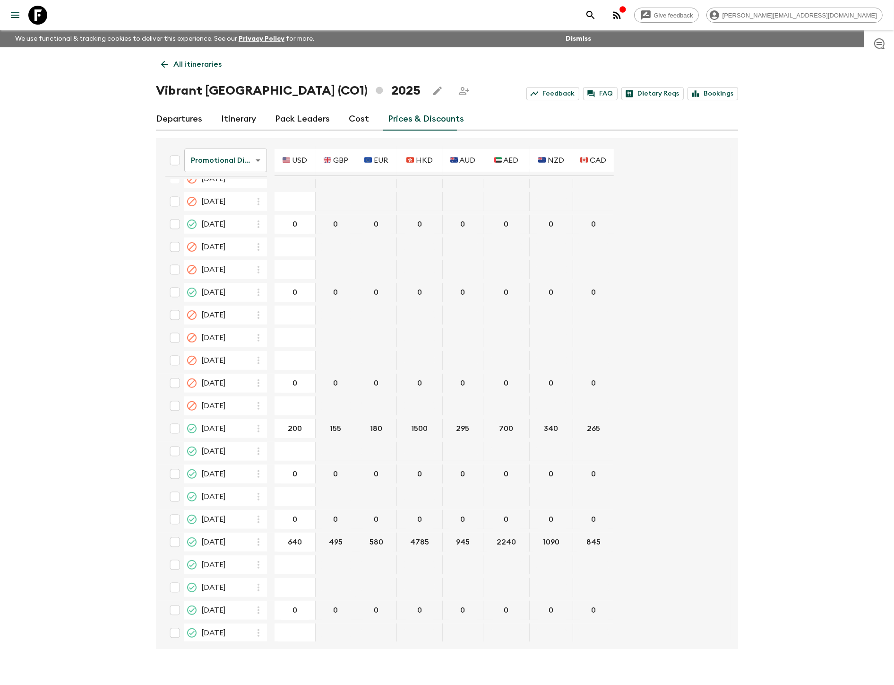
scroll to position [355, 0]
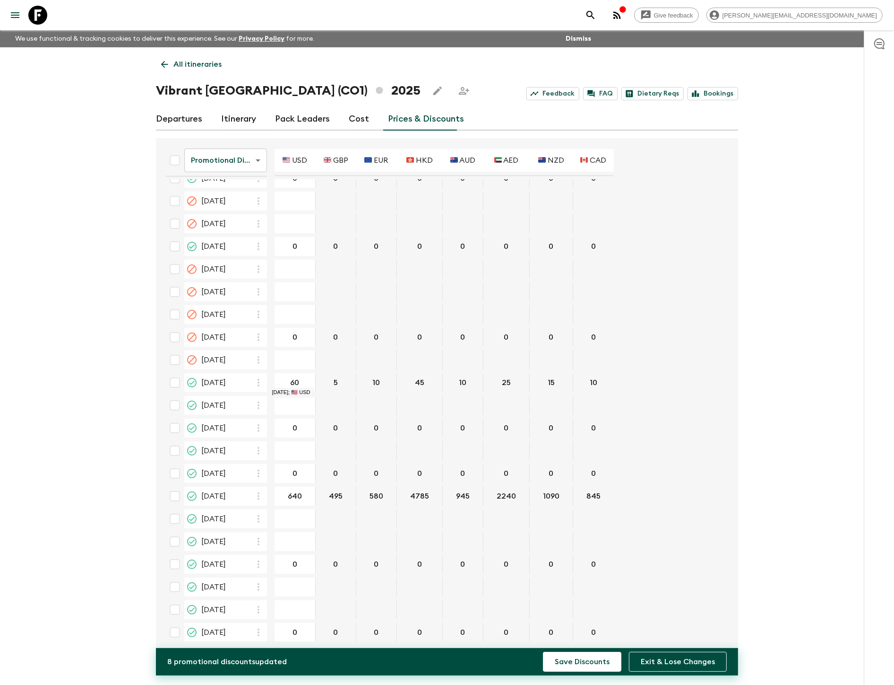
type input "600"
click at [543, 651] on button "Save Discounts" at bounding box center [582, 661] width 78 height 20
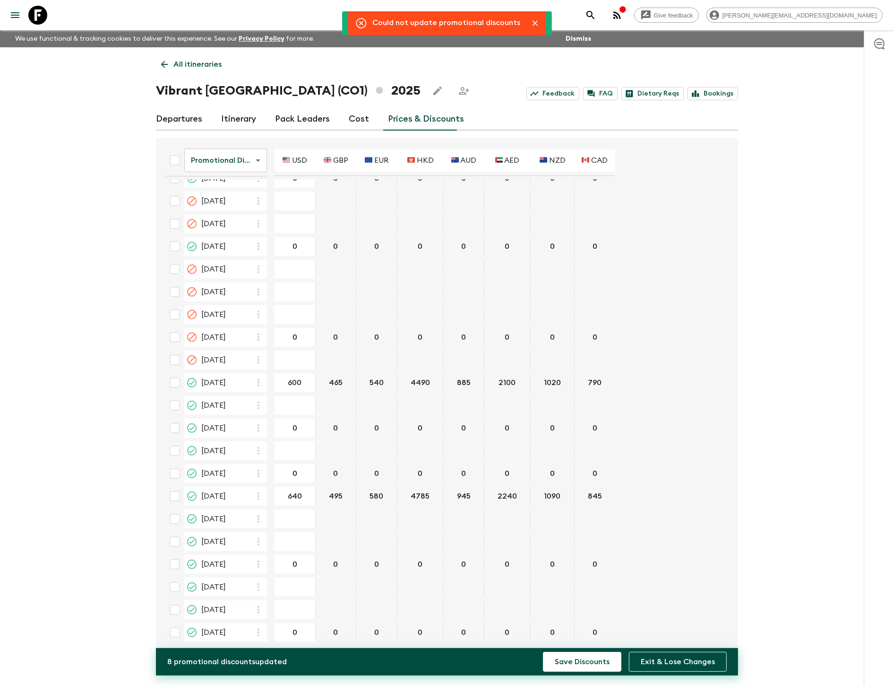
click at [331, 389] on table "Promotional Discount promotionalDiscount ​ 🇺🇸 USD 🇬🇧 GBP 🇪🇺 EUR 🇭🇰 HKD 🇦🇺 AUD 🇦…" at bounding box center [387, 216] width 458 height 858
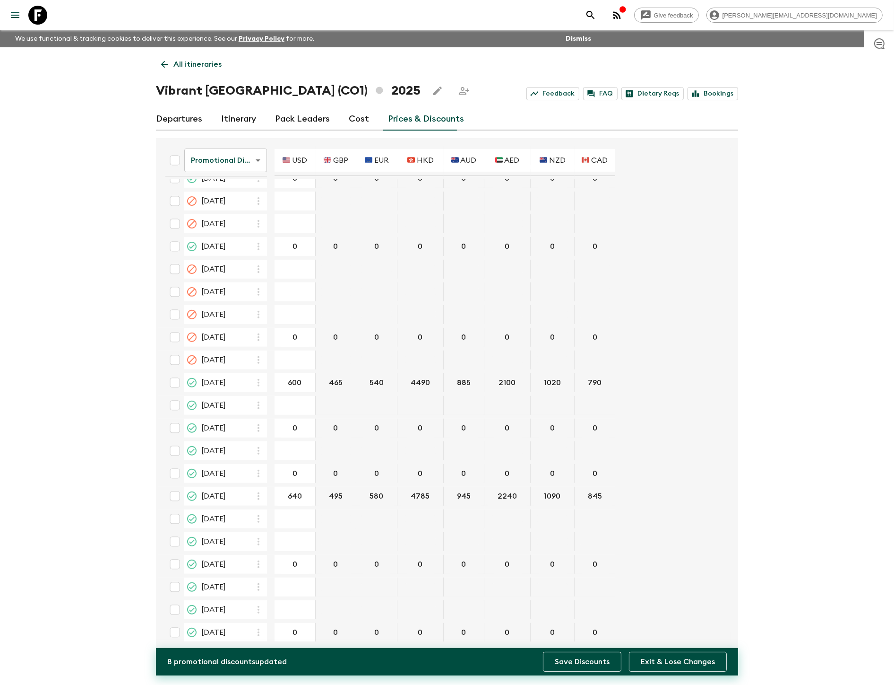
click at [573, 658] on button "Save Discounts" at bounding box center [582, 661] width 78 height 20
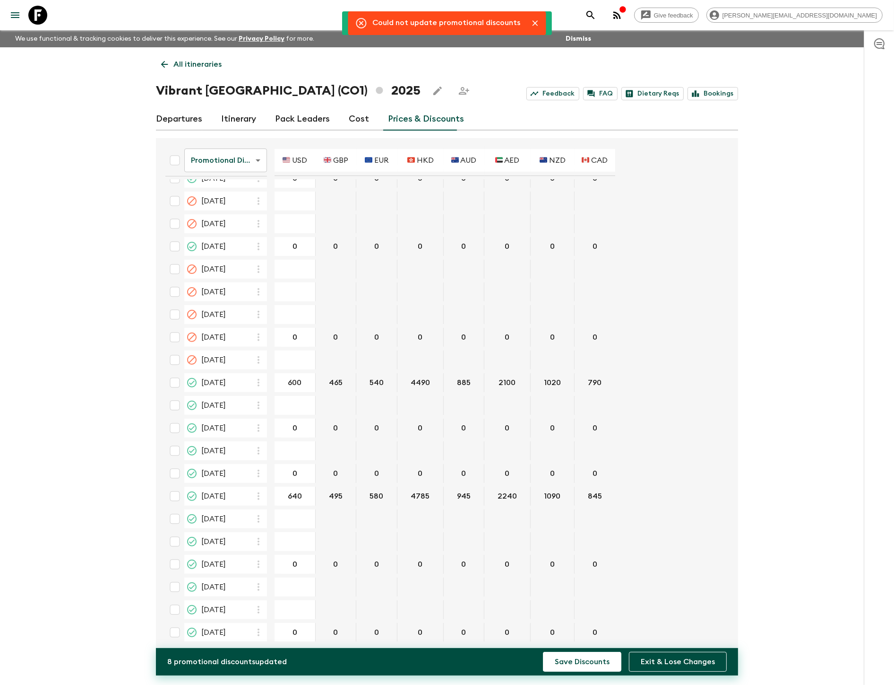
click at [364, 23] on icon at bounding box center [361, 22] width 11 height 11
click at [388, 119] on link "Prices & Discounts" at bounding box center [426, 119] width 76 height 23
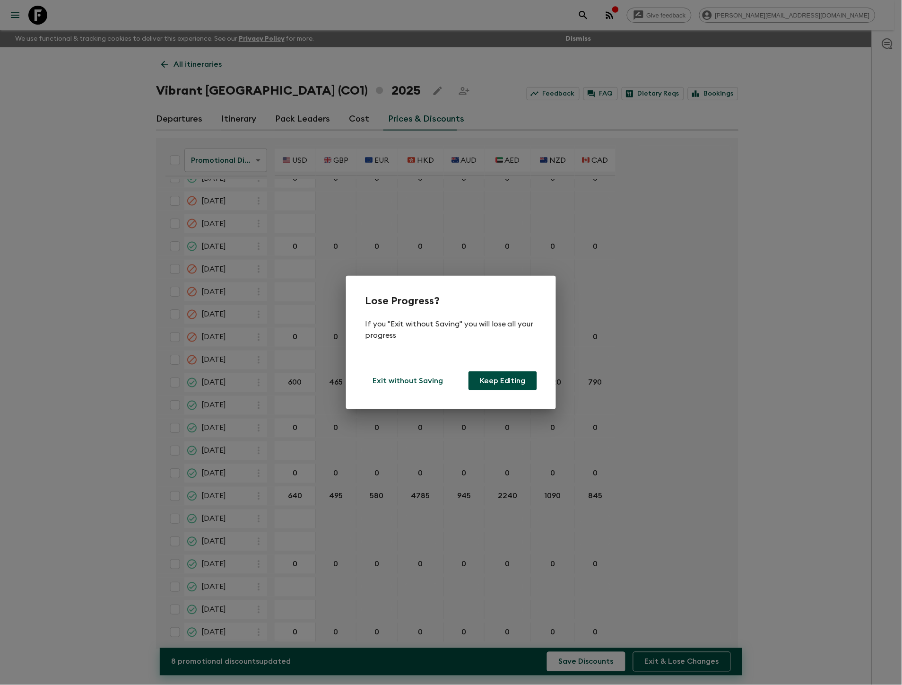
click at [503, 376] on button "Keep Editing" at bounding box center [502, 380] width 69 height 19
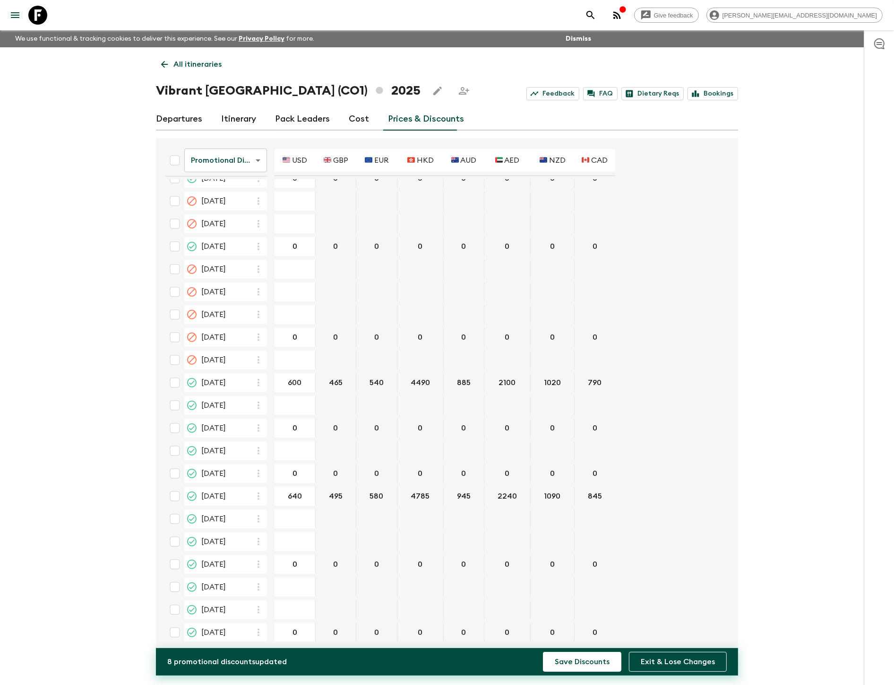
click at [699, 392] on form "Promotional Discount promotionalDiscount ​ 🇺🇸 USD 🇬🇧 GBP 🇪🇺 EUR 🇭🇰 HKD 🇦🇺 AUD 🇦…" at bounding box center [442, 216] width 569 height 858
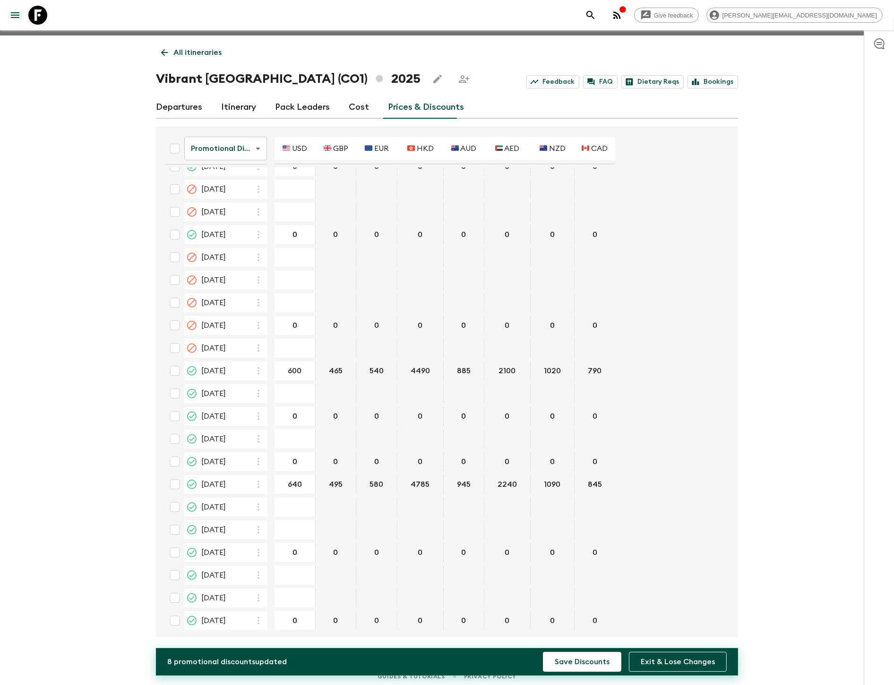
scroll to position [16, 0]
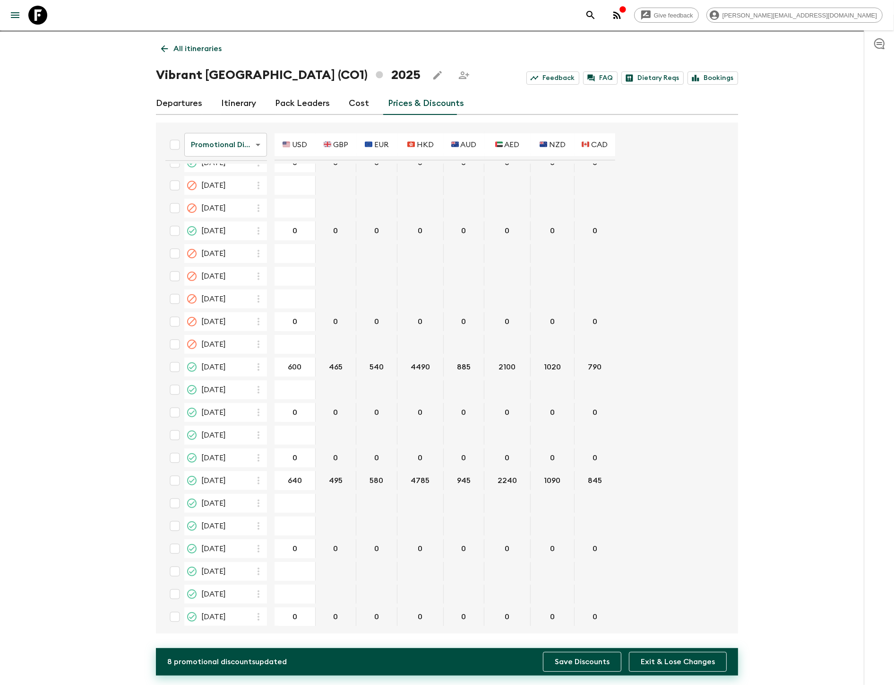
click at [559, 660] on button "Save Discounts" at bounding box center [582, 661] width 78 height 20
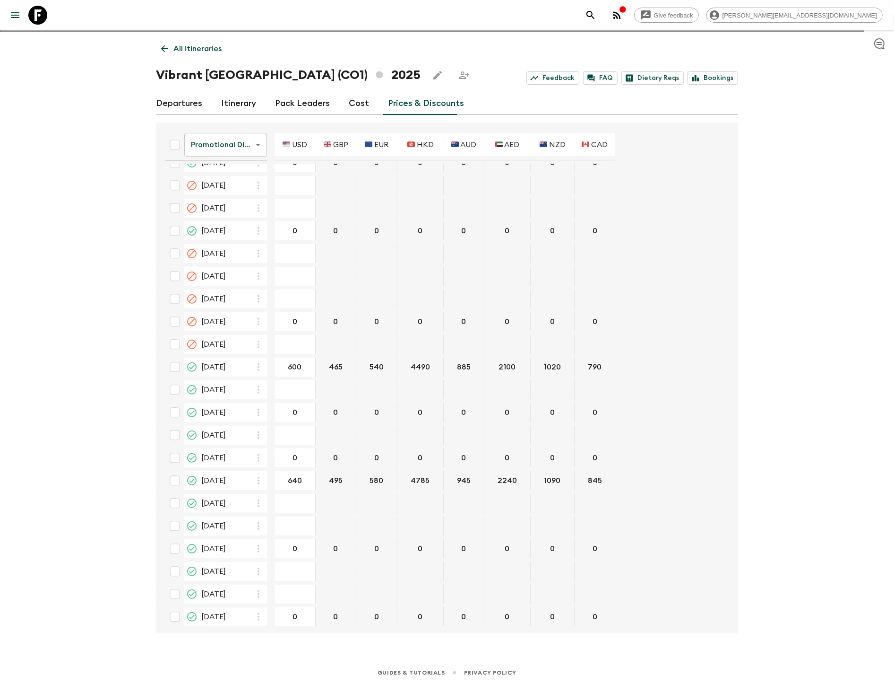
click at [188, 48] on p "All itineraries" at bounding box center [197, 48] width 48 height 11
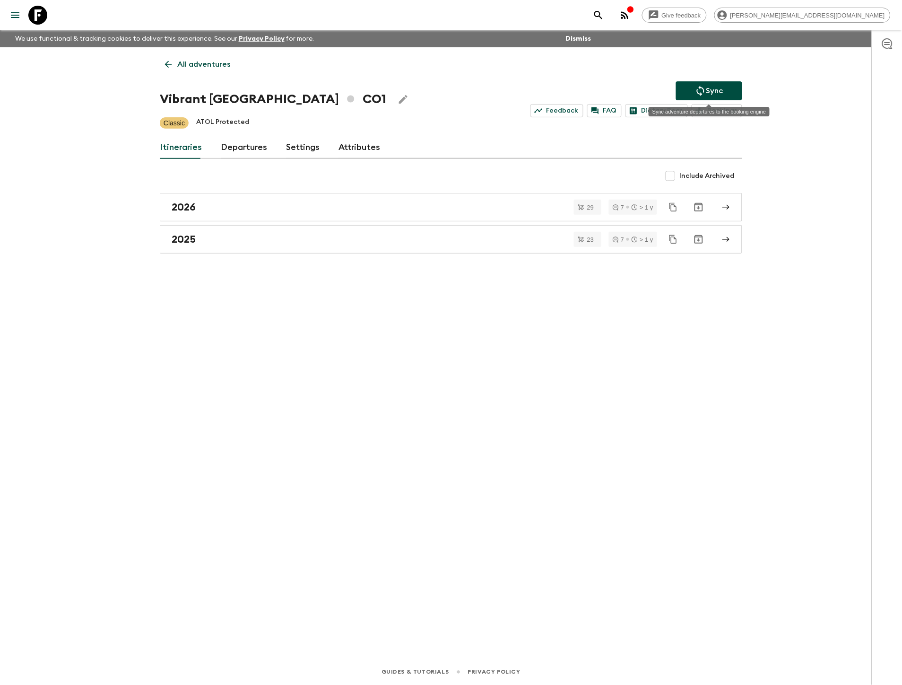
click at [683, 90] on button "Sync" at bounding box center [709, 90] width 66 height 19
click at [707, 87] on p "Sync" at bounding box center [714, 90] width 17 height 11
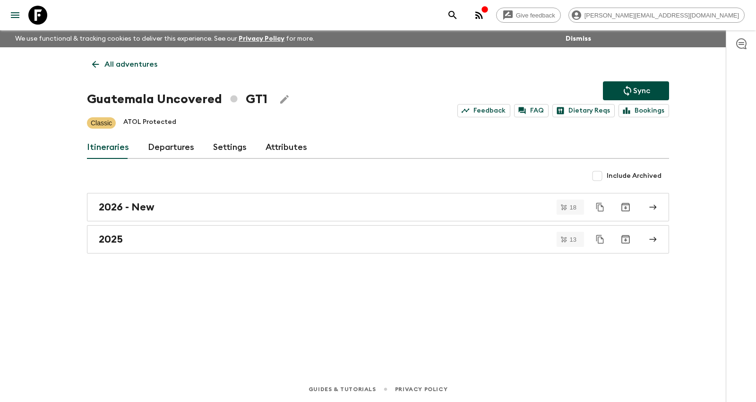
click at [135, 64] on p "All adventures" at bounding box center [130, 64] width 53 height 11
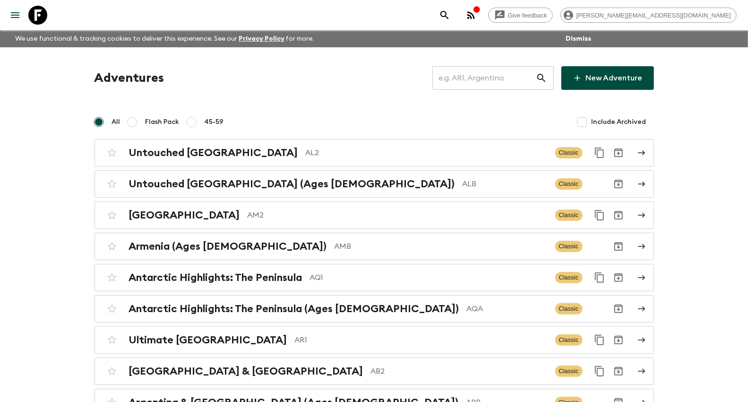
click at [503, 75] on input "text" at bounding box center [485, 78] width 104 height 26
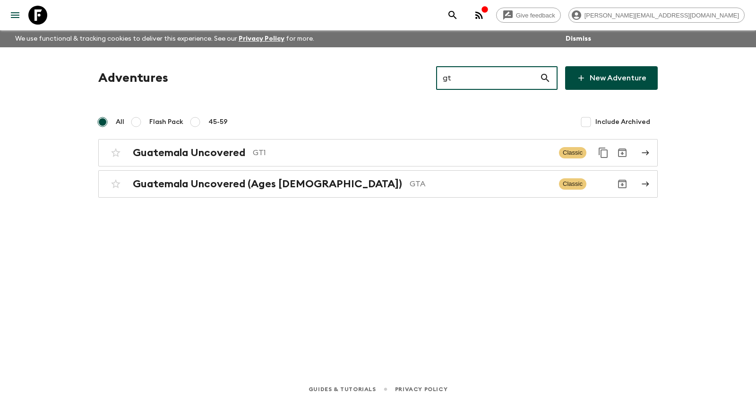
type input "gt1"
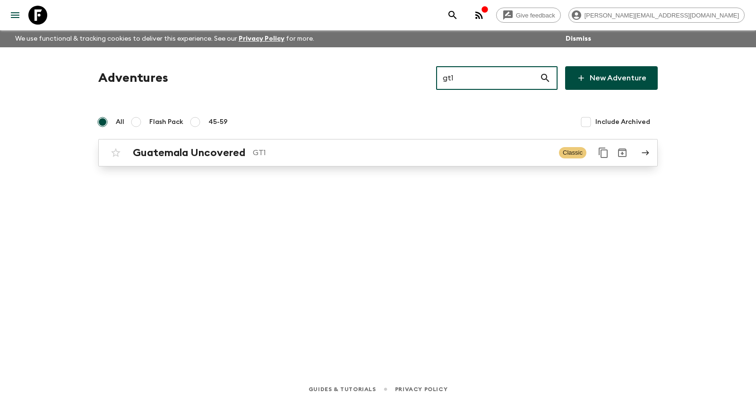
click at [484, 154] on p "GT1" at bounding box center [402, 152] width 299 height 11
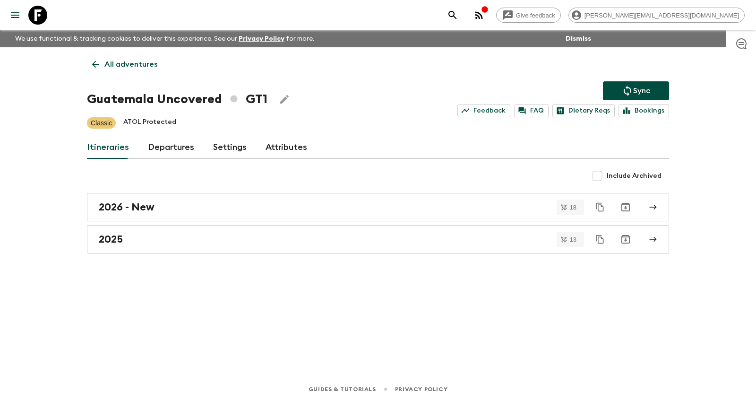
click at [603, 95] on button "Sync" at bounding box center [636, 90] width 66 height 19
click at [125, 60] on p "All adventures" at bounding box center [130, 64] width 53 height 11
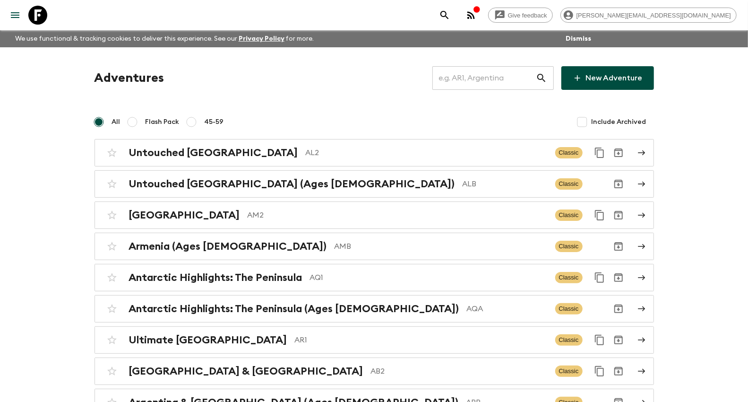
click at [504, 74] on input "text" at bounding box center [485, 78] width 104 height 26
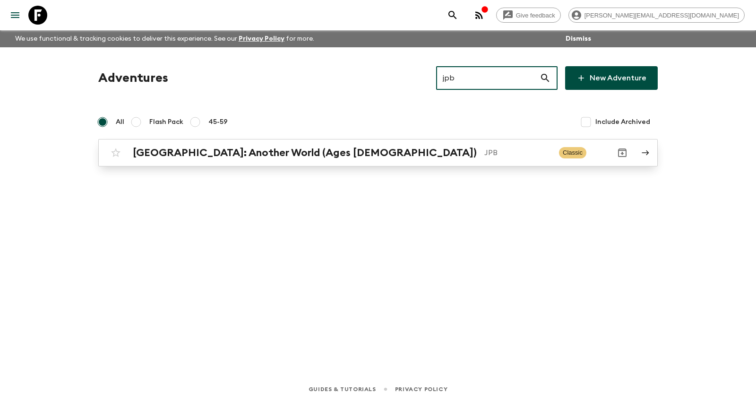
type input "jpb"
click at [268, 156] on h2 "[GEOGRAPHIC_DATA]: Another World (Ages [DEMOGRAPHIC_DATA])" at bounding box center [305, 153] width 344 height 12
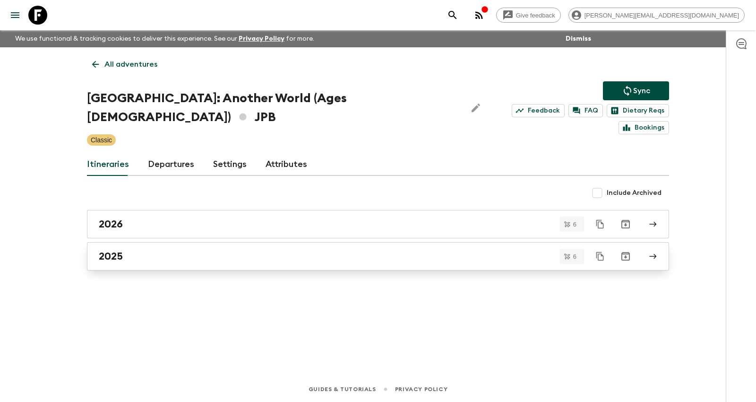
click at [218, 250] on div "2025" at bounding box center [369, 256] width 541 height 12
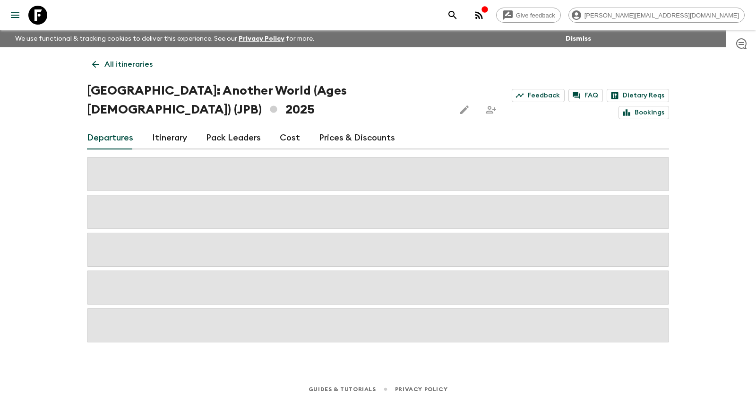
click at [330, 127] on link "Prices & Discounts" at bounding box center [357, 138] width 76 height 23
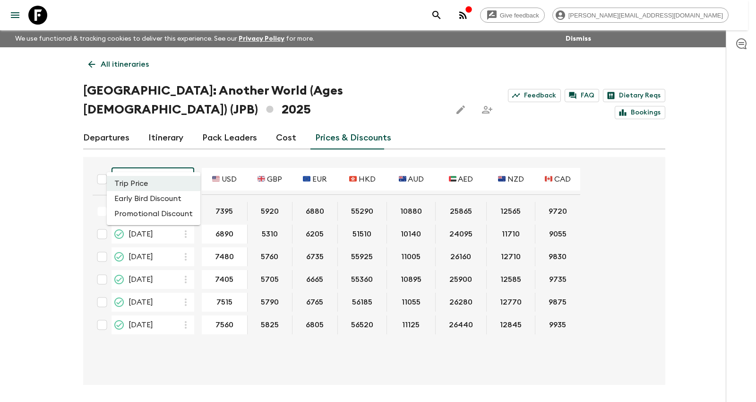
click at [139, 148] on body "Give feedback [PERSON_NAME][EMAIL_ADDRESS][DOMAIN_NAME] We use functional & tra…" at bounding box center [378, 218] width 756 height 437
click at [149, 212] on li "Promotional Discount" at bounding box center [154, 213] width 94 height 15
